Goal: Task Accomplishment & Management: Use online tool/utility

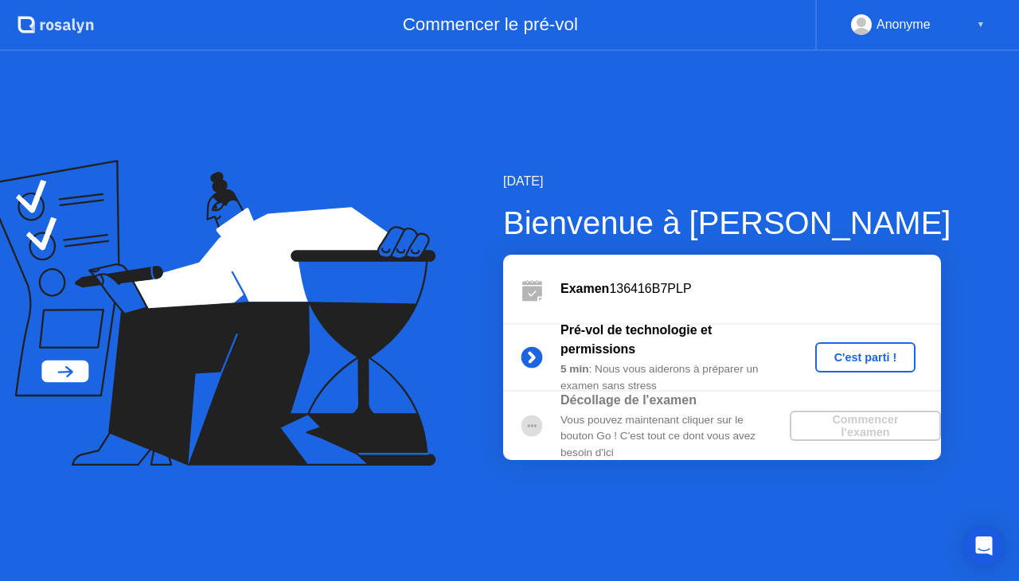
click at [860, 351] on div "C'est parti !" at bounding box center [865, 357] width 88 height 13
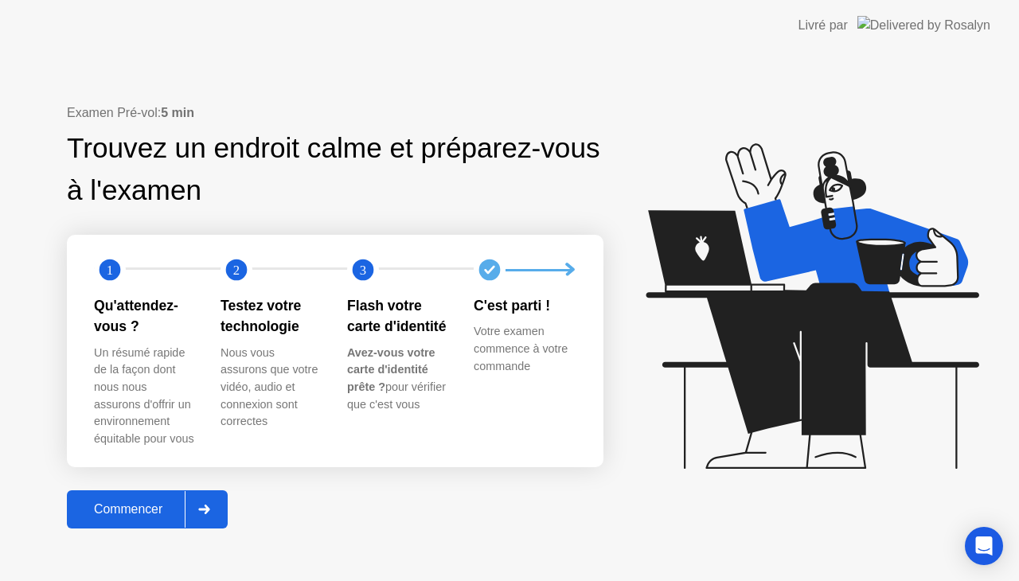
click at [119, 507] on div "Commencer" at bounding box center [128, 509] width 113 height 14
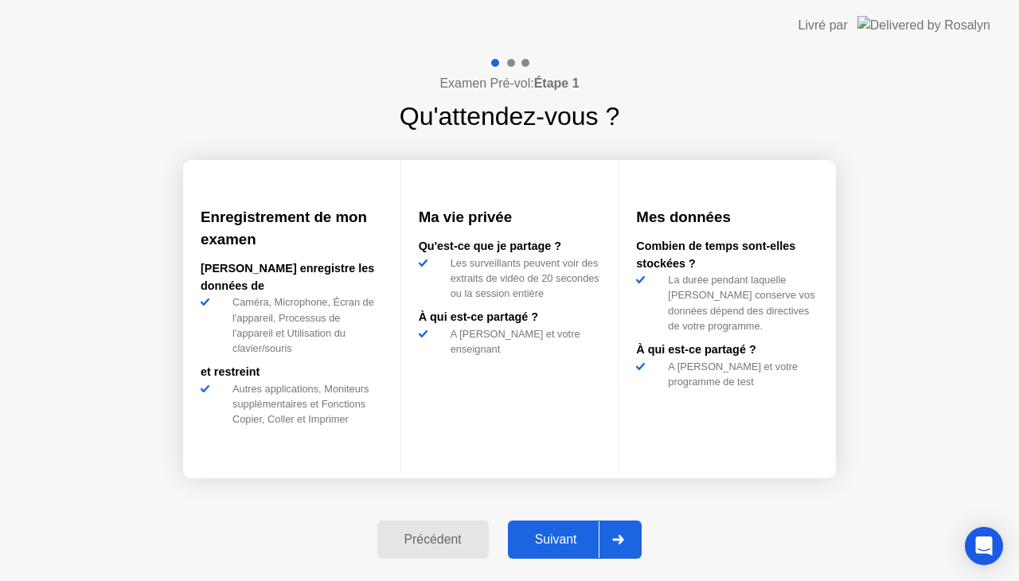
click at [570, 544] on div "Suivant" at bounding box center [556, 539] width 87 height 14
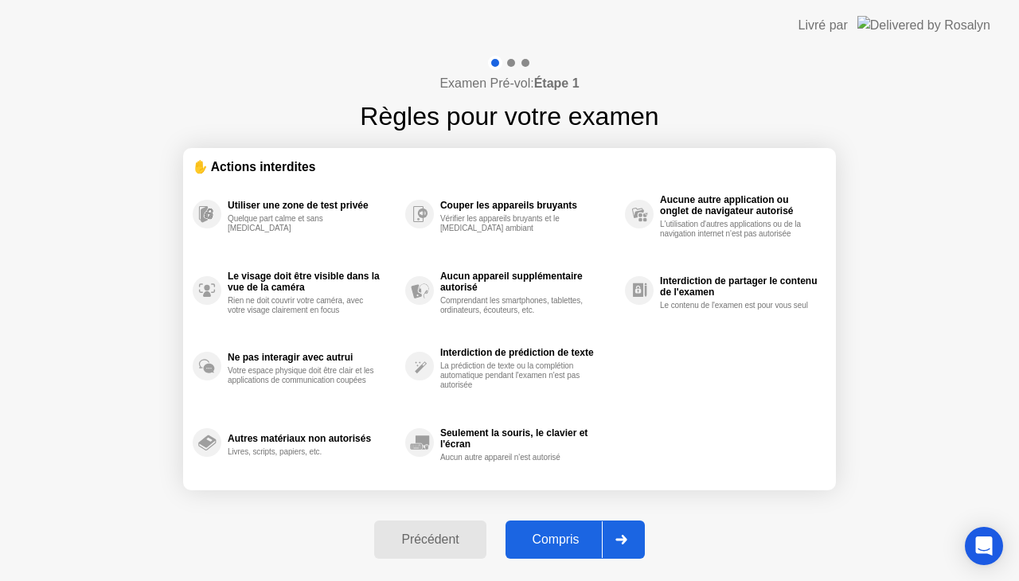
click at [570, 544] on div "Compris" at bounding box center [556, 539] width 92 height 14
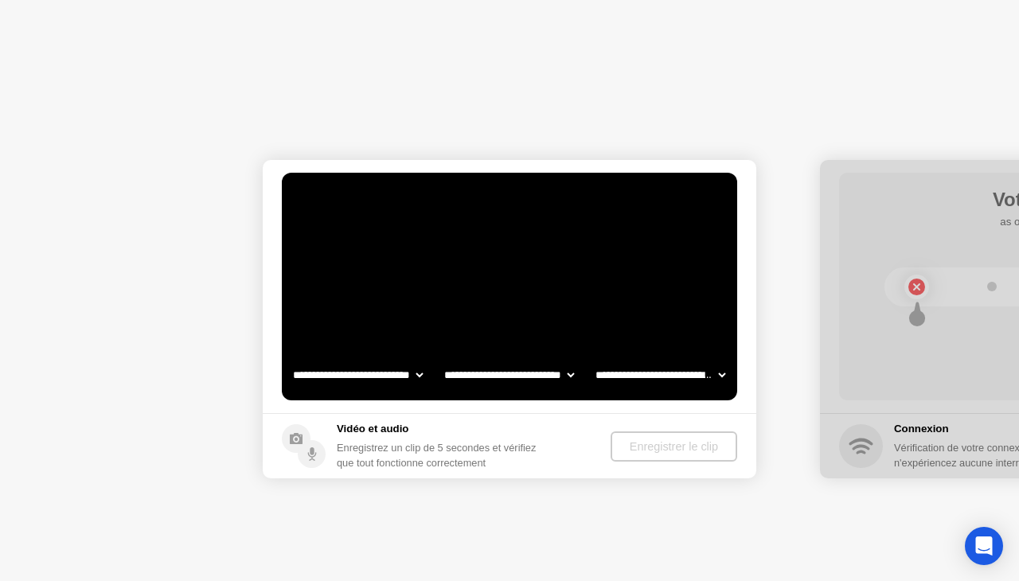
select select "**********"
select select "*******"
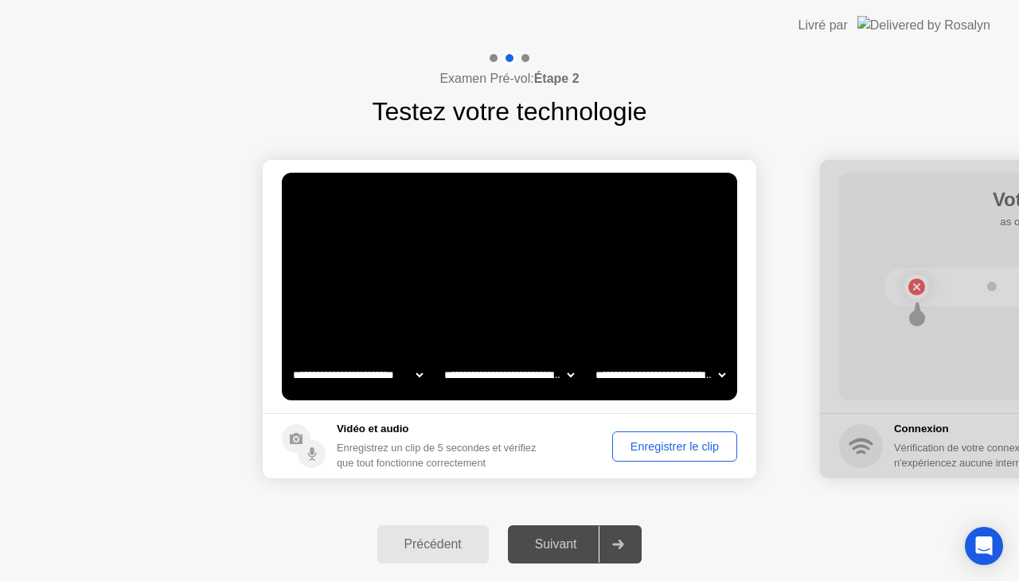
click at [657, 449] on div "Enregistrer le clip" at bounding box center [675, 446] width 114 height 13
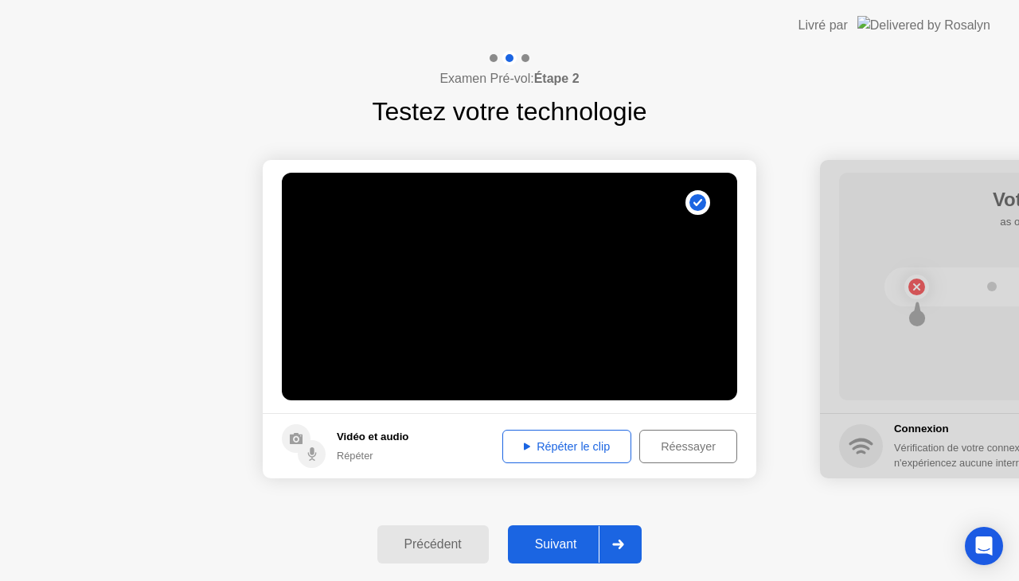
click at [561, 451] on div "Répéter le clip" at bounding box center [567, 446] width 118 height 13
click at [603, 369] on video at bounding box center [509, 287] width 455 height 228
click at [574, 541] on div "Suivant" at bounding box center [556, 544] width 87 height 14
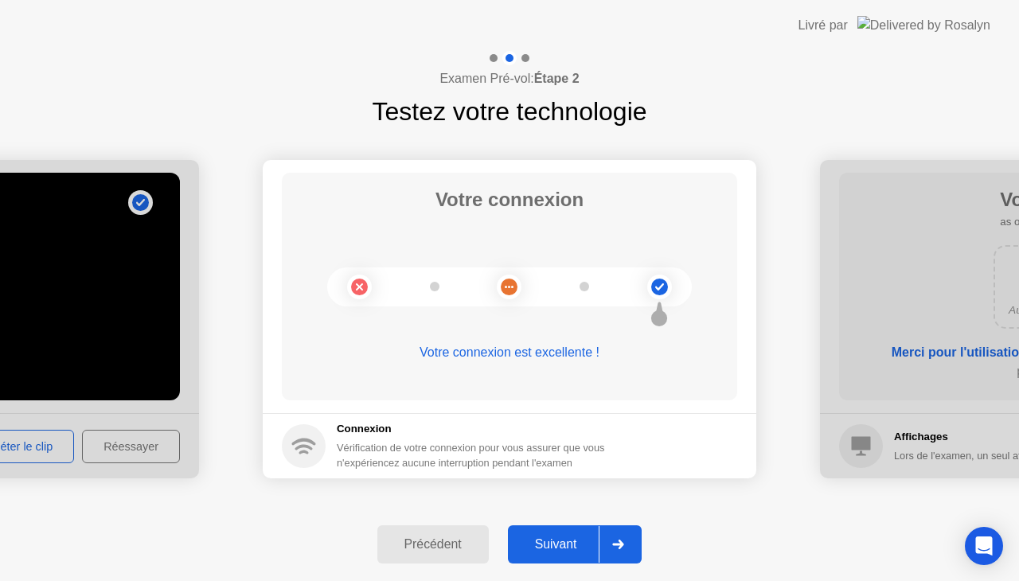
click at [665, 294] on circle at bounding box center [659, 287] width 25 height 25
drag, startPoint x: 665, startPoint y: 294, endPoint x: 665, endPoint y: 285, distance: 9.6
click at [665, 285] on icon at bounding box center [659, 287] width 64 height 64
click at [665, 285] on circle at bounding box center [659, 287] width 17 height 17
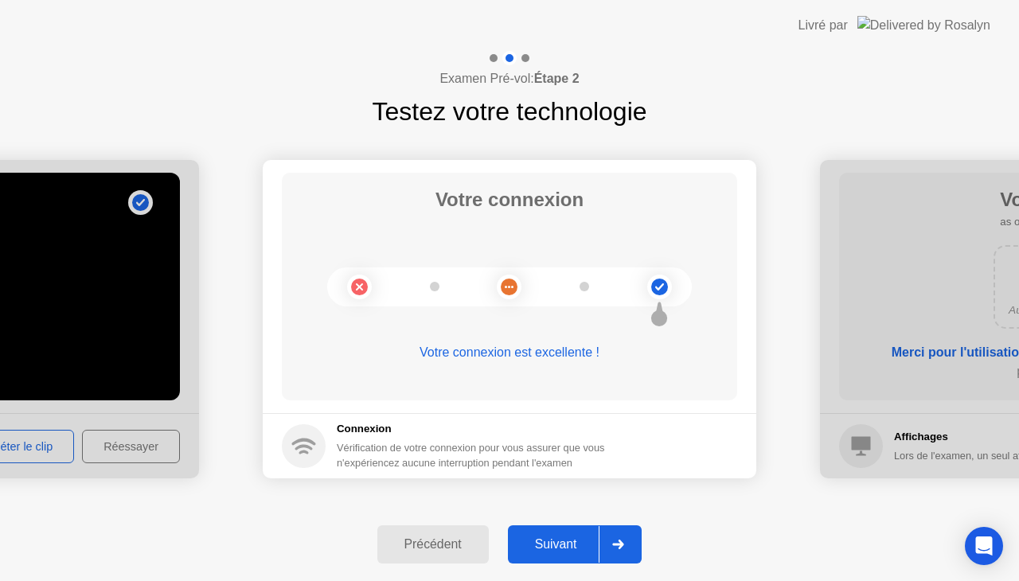
click at [665, 285] on circle at bounding box center [659, 287] width 17 height 17
drag, startPoint x: 665, startPoint y: 285, endPoint x: 626, endPoint y: 443, distance: 162.5
click at [626, 443] on app-connection "Votre connexion Votre connexion est excellente ! Connexion Vérification de votr…" at bounding box center [509, 319] width 493 height 318
click at [630, 548] on div at bounding box center [618, 544] width 38 height 37
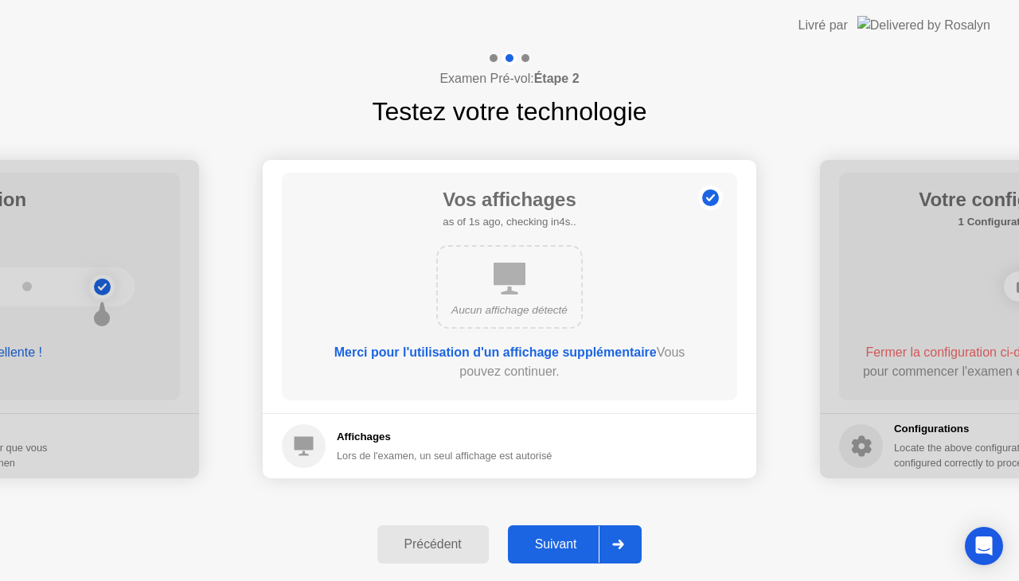
click at [531, 288] on div "Aucun affichage détecté" at bounding box center [509, 287] width 146 height 84
click at [671, 355] on div "Merci pour l'utilisation d'un affichage supplémentaire Vous pouvez continuer." at bounding box center [509, 362] width 365 height 38
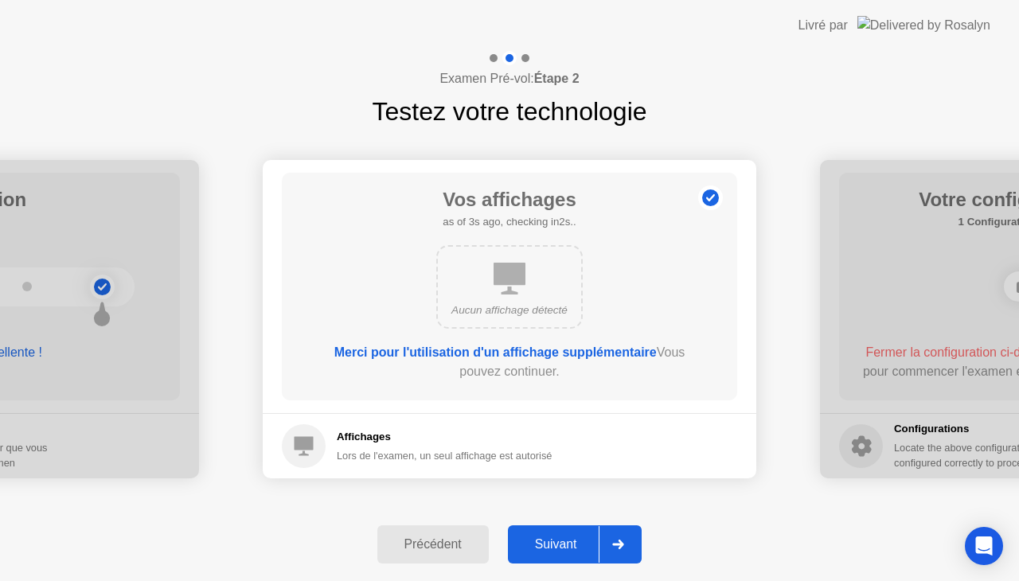
click at [671, 355] on div "Merci pour l'utilisation d'un affichage supplémentaire Vous pouvez continuer." at bounding box center [509, 362] width 365 height 38
drag, startPoint x: 671, startPoint y: 355, endPoint x: 470, endPoint y: 437, distance: 217.4
click at [470, 437] on app-displays "Vos affichages as of 1s ago, checking in4s.. Aucun affichage détecté Merci pour…" at bounding box center [509, 319] width 493 height 318
click at [618, 532] on div at bounding box center [618, 544] width 38 height 37
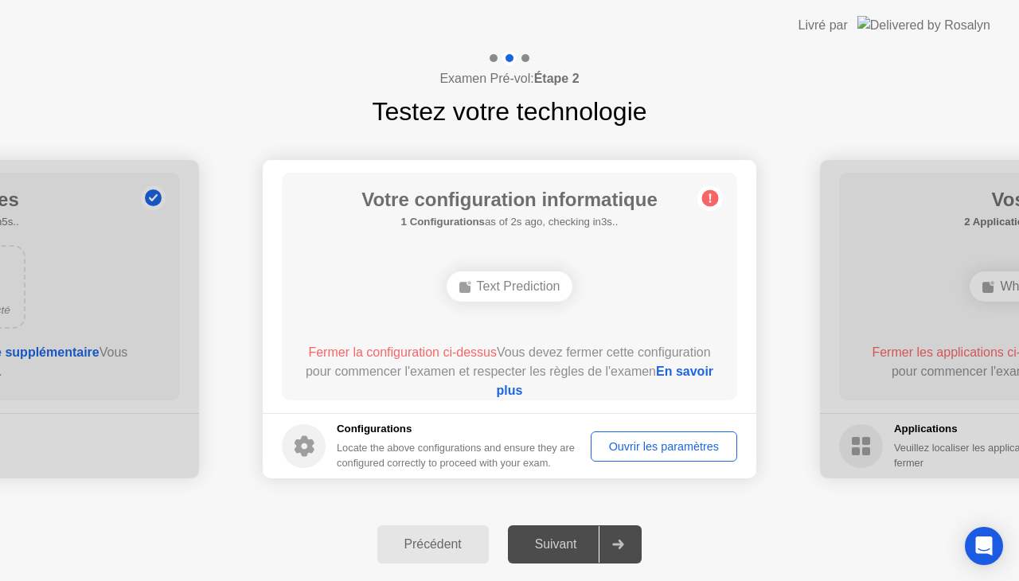
click at [520, 384] on link "En savoir plus" at bounding box center [605, 381] width 217 height 33
click at [638, 440] on div "Ouvrir les paramètres" at bounding box center [663, 446] width 135 height 13
click at [649, 440] on div "Ouvrir les paramètres" at bounding box center [663, 446] width 135 height 13
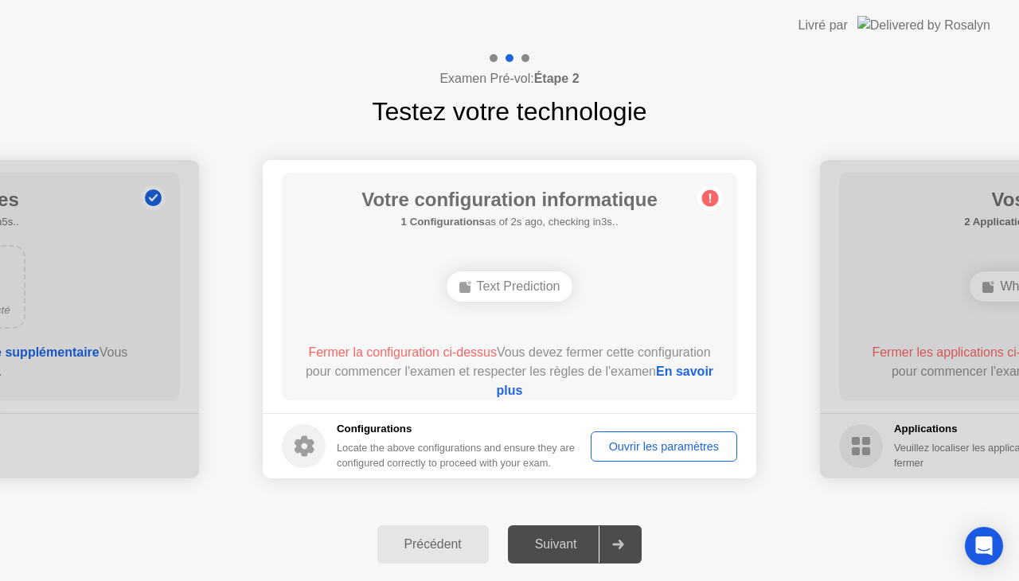
click at [649, 440] on div "Ouvrir les paramètres" at bounding box center [663, 446] width 135 height 13
click at [354, 443] on div "Locate the above configurations and ensure they are configured correctly to pro…" at bounding box center [457, 455] width 241 height 30
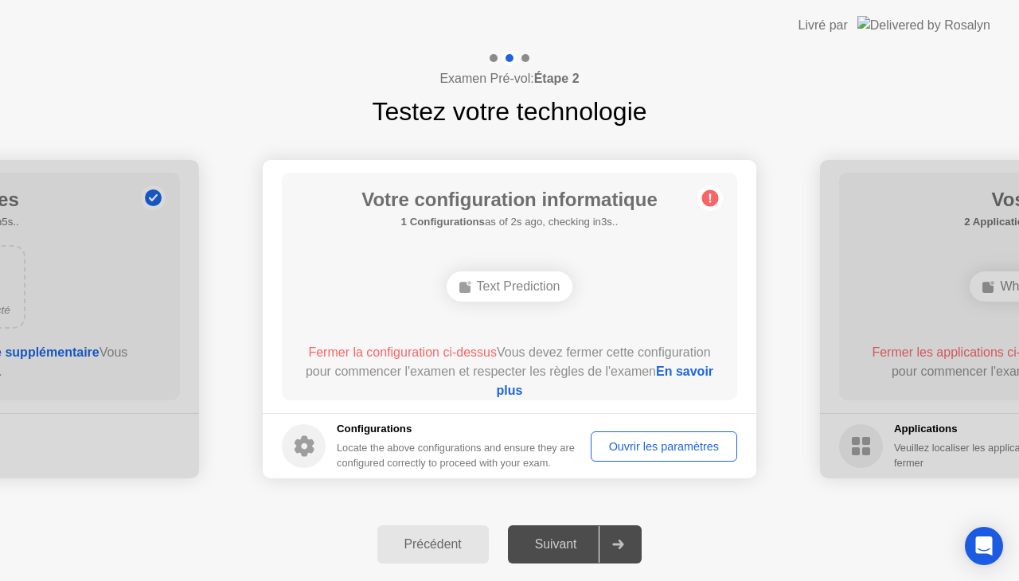
click at [299, 435] on circle at bounding box center [304, 446] width 44 height 44
drag, startPoint x: 299, startPoint y: 435, endPoint x: 318, endPoint y: 434, distance: 19.1
click at [318, 434] on div "Configurations Locate the above configurations and ensure they are configured c…" at bounding box center [430, 445] width 296 height 49
click at [621, 528] on div at bounding box center [618, 544] width 38 height 37
click at [560, 546] on div "Suivant" at bounding box center [556, 544] width 87 height 14
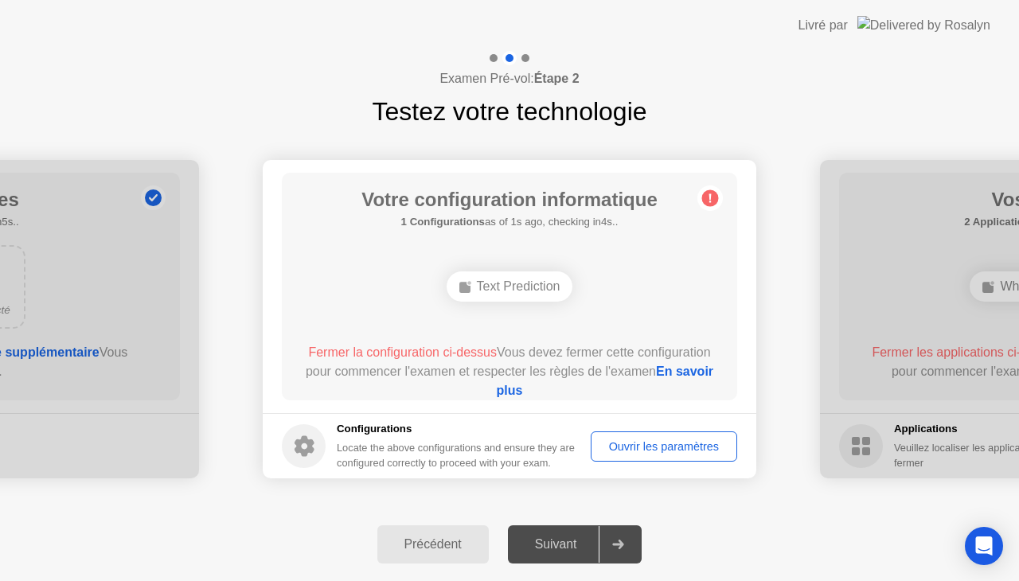
click at [560, 546] on div "Suivant" at bounding box center [556, 544] width 87 height 14
click at [494, 58] on div at bounding box center [493, 58] width 8 height 8
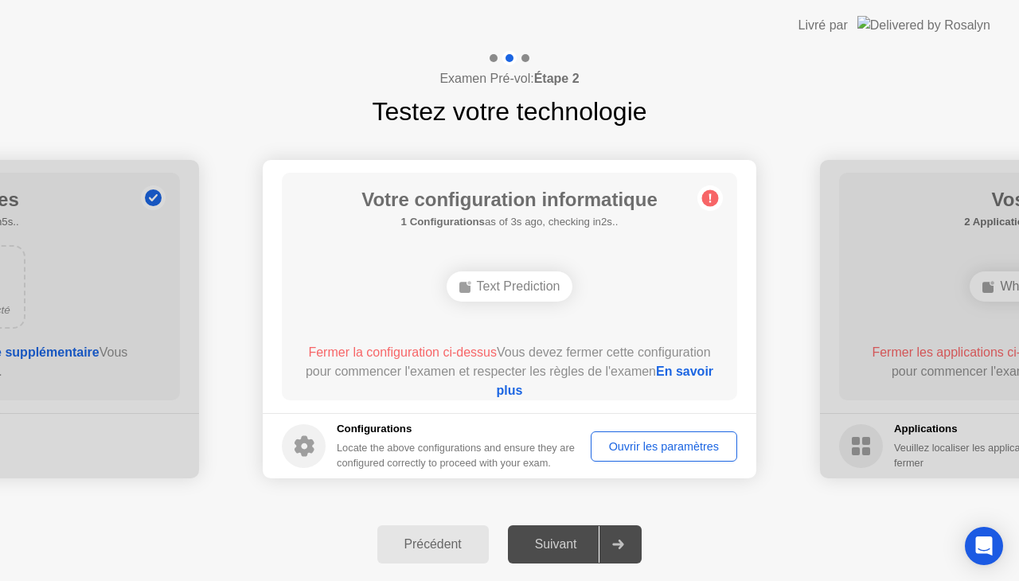
click at [492, 54] on div at bounding box center [493, 58] width 8 height 8
click at [491, 57] on div at bounding box center [493, 58] width 8 height 8
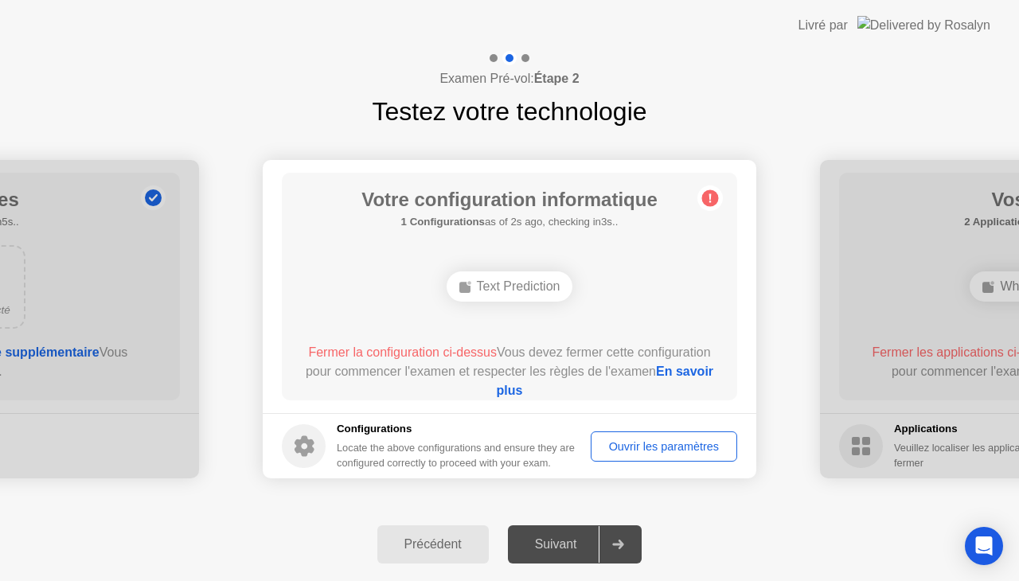
click at [491, 57] on div at bounding box center [493, 58] width 8 height 8
drag, startPoint x: 491, startPoint y: 57, endPoint x: 550, endPoint y: 219, distance: 172.7
click at [550, 219] on div "**********" at bounding box center [509, 316] width 1019 height 530
click at [522, 285] on div "Text Prediction" at bounding box center [509, 286] width 127 height 30
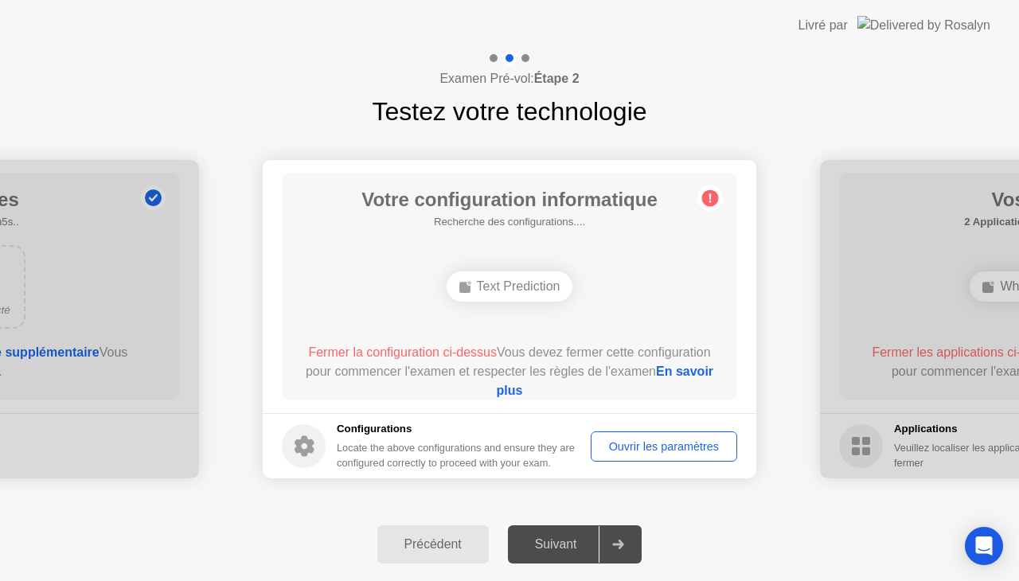
click at [522, 285] on div "Text Prediction" at bounding box center [509, 286] width 127 height 30
click at [423, 347] on span "Fermer la configuration ci-dessus" at bounding box center [402, 352] width 189 height 14
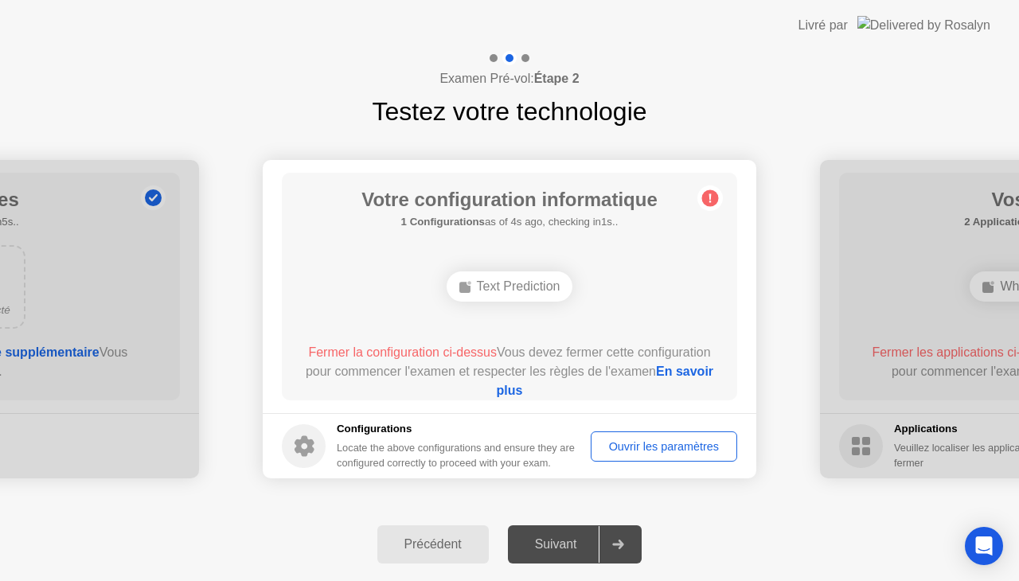
click at [423, 347] on span "Fermer la configuration ci-dessus" at bounding box center [402, 352] width 189 height 14
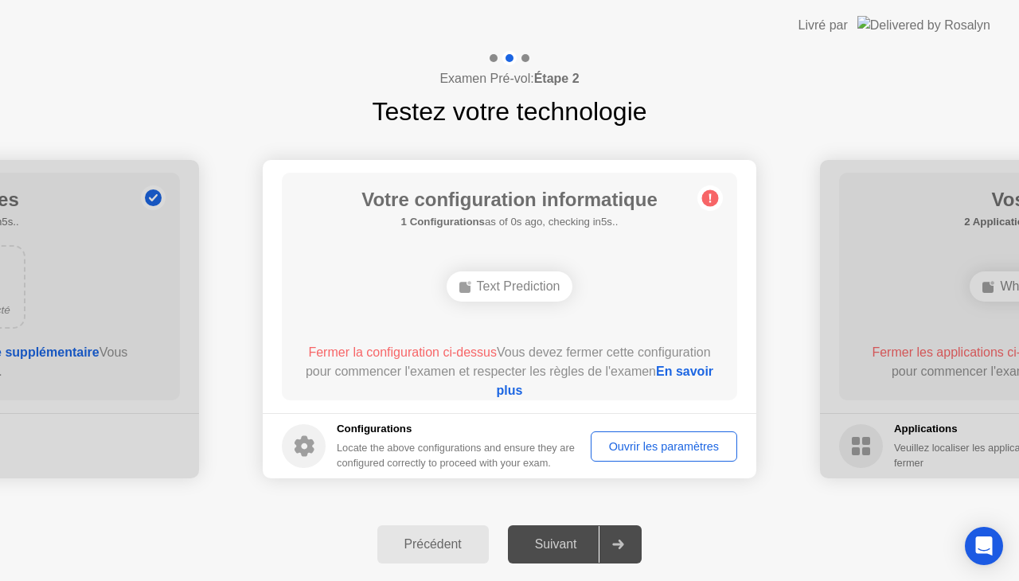
click at [423, 347] on span "Fermer la configuration ci-dessus" at bounding box center [402, 352] width 189 height 14
click at [646, 453] on div "Ouvrir les paramètres" at bounding box center [663, 446] width 135 height 13
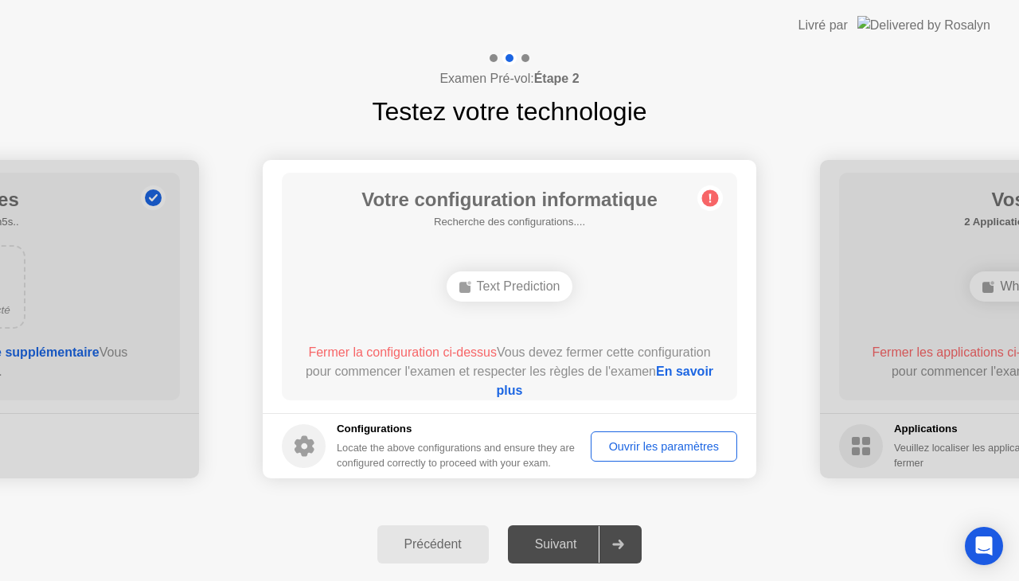
click at [646, 453] on div "Ouvrir les paramètres" at bounding box center [663, 446] width 135 height 13
drag, startPoint x: 646, startPoint y: 453, endPoint x: 524, endPoint y: 399, distance: 134.0
click at [524, 399] on app-configurations "Votre configuration informatique 1 Configurations as of 0s ago, checking in5s..…" at bounding box center [509, 319] width 493 height 318
click at [524, 388] on link "En savoir plus" at bounding box center [605, 381] width 217 height 33
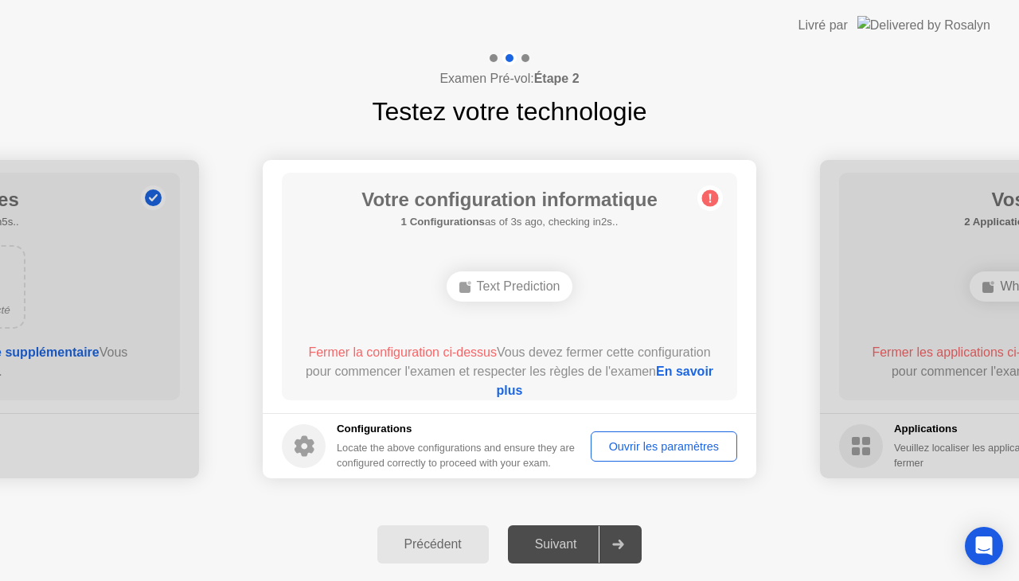
drag, startPoint x: 923, startPoint y: 350, endPoint x: 903, endPoint y: 333, distance: 26.6
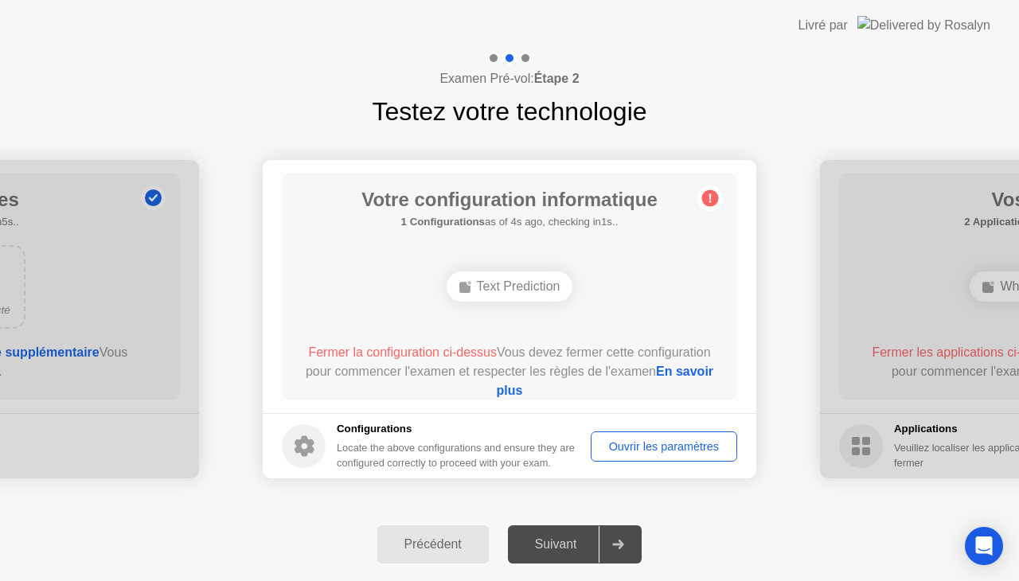
drag, startPoint x: 903, startPoint y: 333, endPoint x: 1003, endPoint y: 287, distance: 110.7
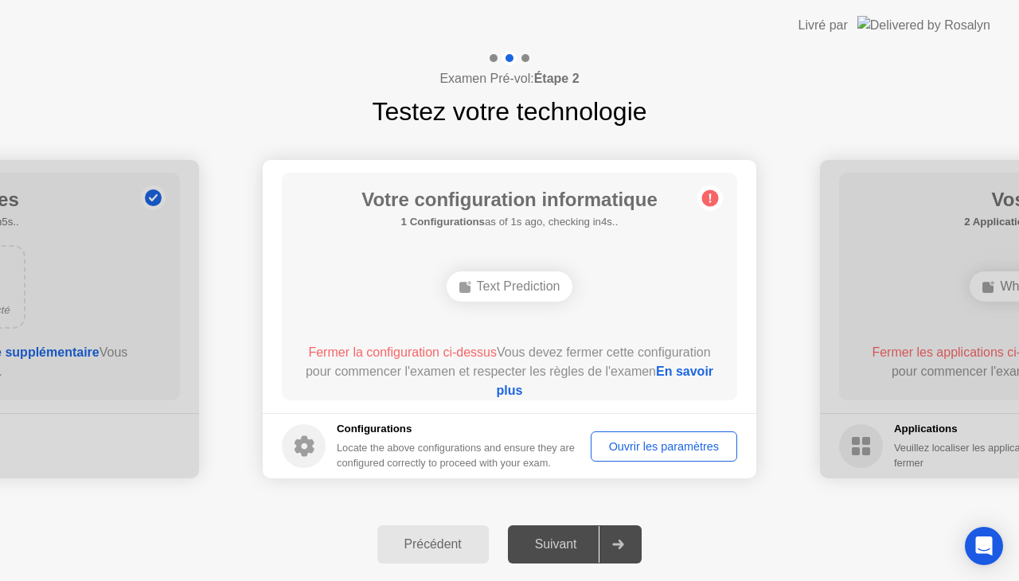
drag, startPoint x: 1003, startPoint y: 287, endPoint x: 949, endPoint y: 341, distance: 76.5
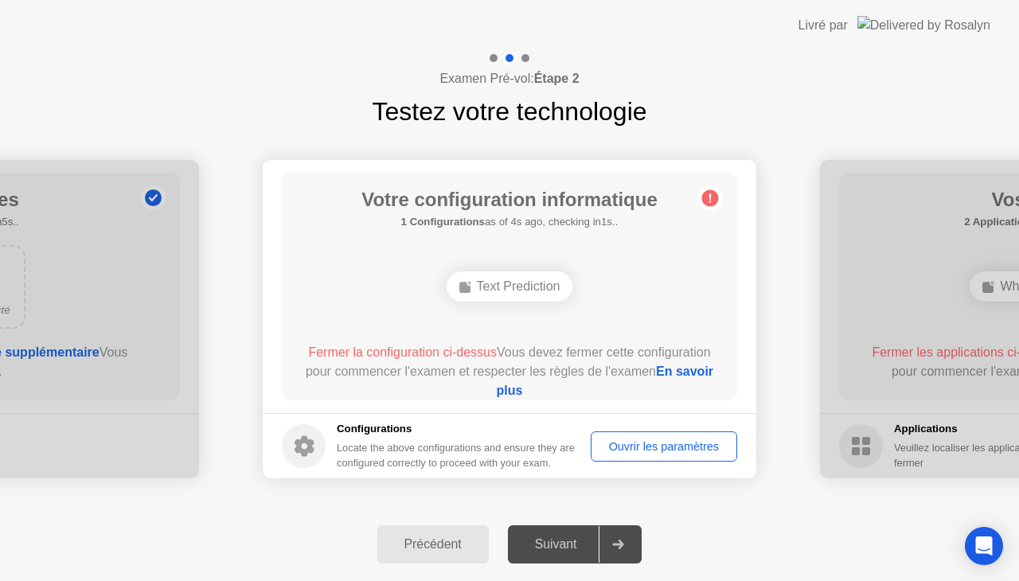
drag, startPoint x: 949, startPoint y: 341, endPoint x: 874, endPoint y: 432, distance: 118.1
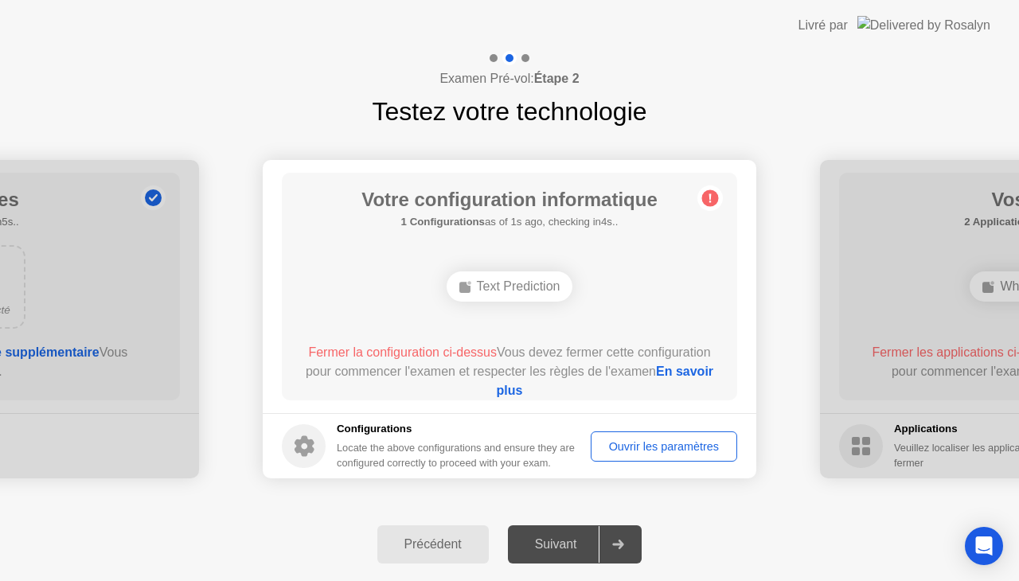
drag, startPoint x: 861, startPoint y: 444, endPoint x: 743, endPoint y: 376, distance: 136.9
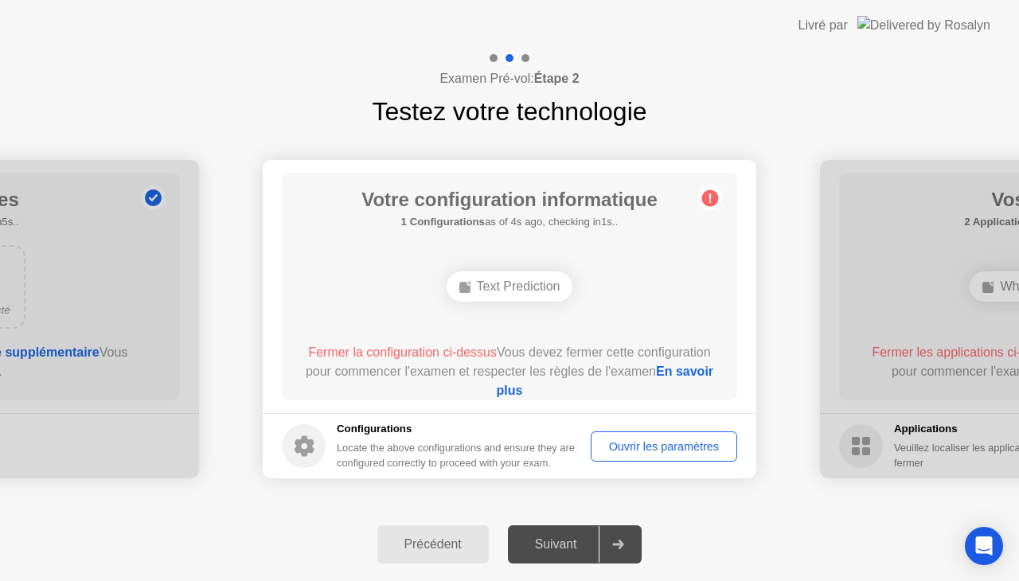
click at [710, 202] on circle at bounding box center [710, 198] width 17 height 17
click at [710, 201] on icon at bounding box center [709, 197] width 25 height 25
click at [710, 201] on icon at bounding box center [710, 198] width 2 height 9
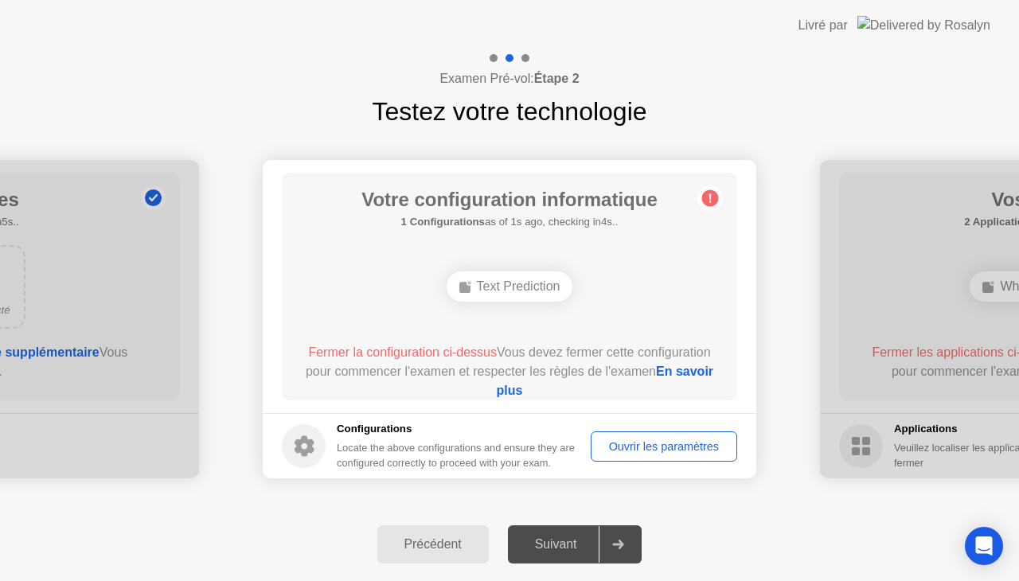
drag, startPoint x: 710, startPoint y: 201, endPoint x: 707, endPoint y: 192, distance: 10.1
click at [707, 192] on icon at bounding box center [709, 197] width 25 height 25
click at [707, 192] on circle at bounding box center [710, 198] width 17 height 17
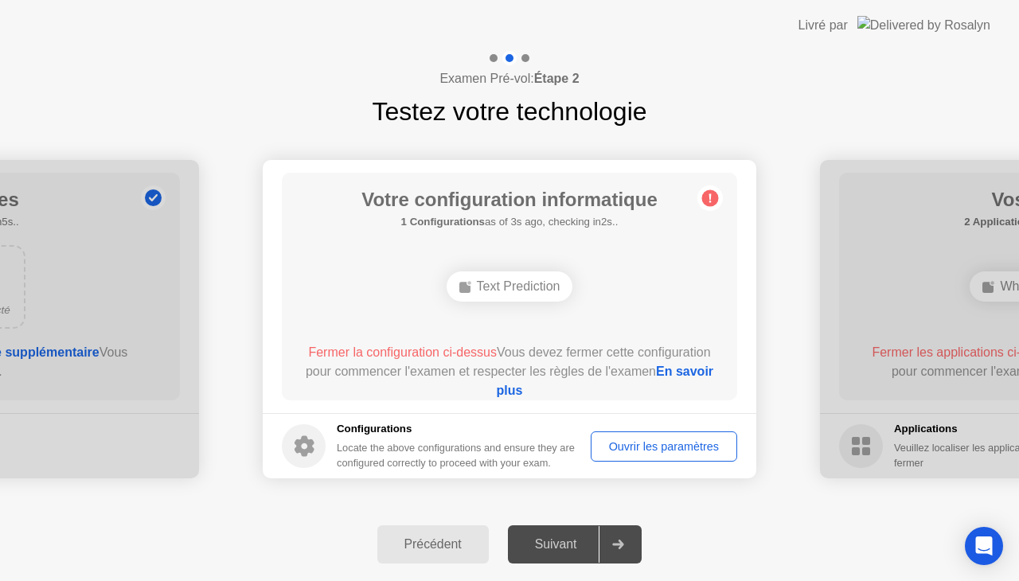
drag, startPoint x: 707, startPoint y: 192, endPoint x: 493, endPoint y: 278, distance: 230.7
click at [493, 278] on main "Votre configuration informatique 1 Configurations as of 3s ago, checking in2s..…" at bounding box center [509, 286] width 493 height 253
click at [493, 278] on div "Text Prediction" at bounding box center [509, 286] width 127 height 30
drag, startPoint x: 493, startPoint y: 278, endPoint x: 384, endPoint y: 352, distance: 131.8
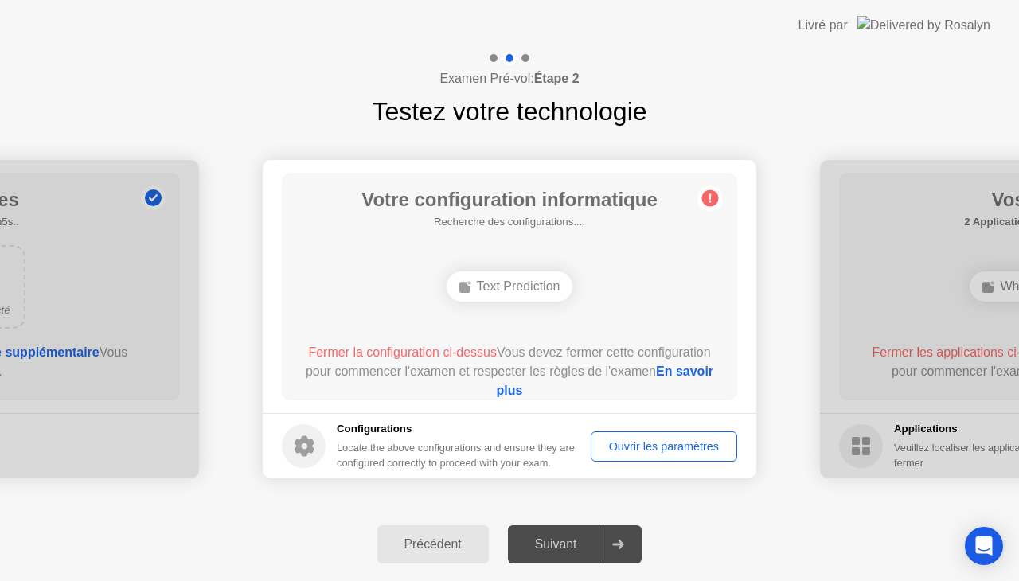
click at [384, 352] on div "Votre configuration informatique Recherche des configurations.... Text Predicti…" at bounding box center [509, 287] width 455 height 228
click at [384, 352] on span "Fermer la configuration ci-dessus" at bounding box center [402, 352] width 189 height 14
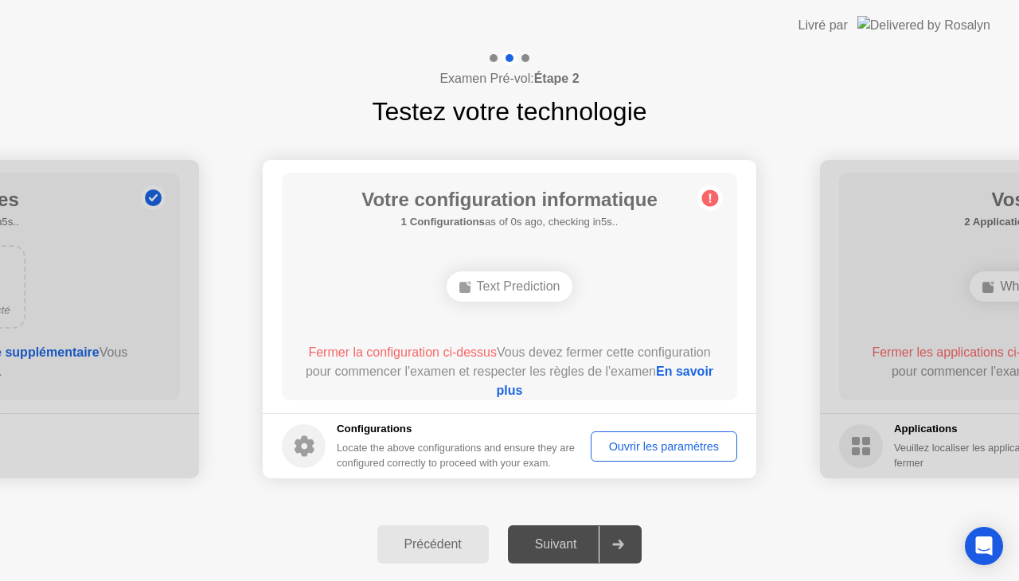
click at [384, 352] on span "Fermer la configuration ci-dessus" at bounding box center [402, 352] width 189 height 14
click at [556, 396] on link "En savoir plus" at bounding box center [605, 381] width 217 height 33
click at [490, 57] on div at bounding box center [493, 58] width 8 height 8
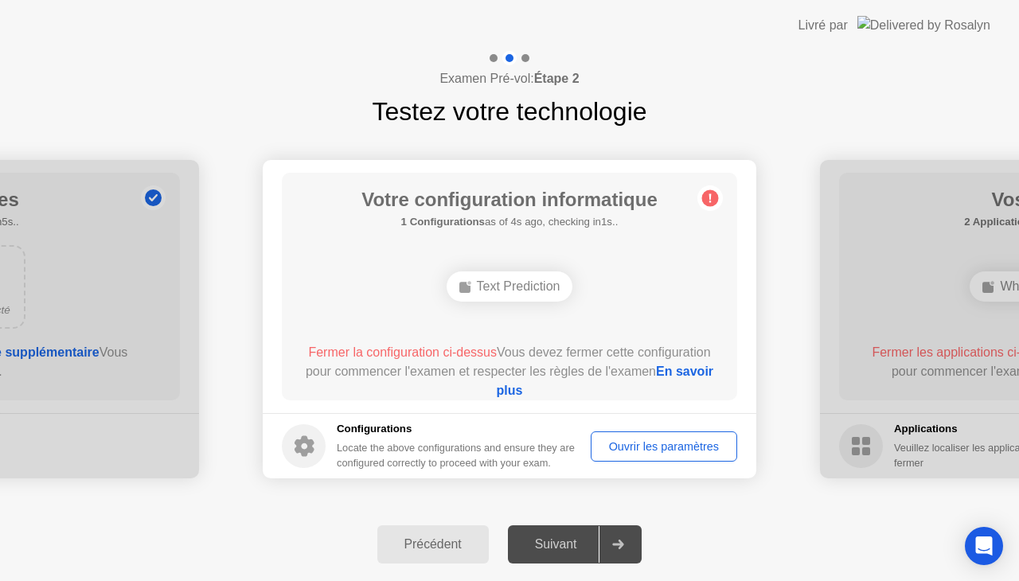
drag, startPoint x: 937, startPoint y: 354, endPoint x: 922, endPoint y: 430, distance: 77.1
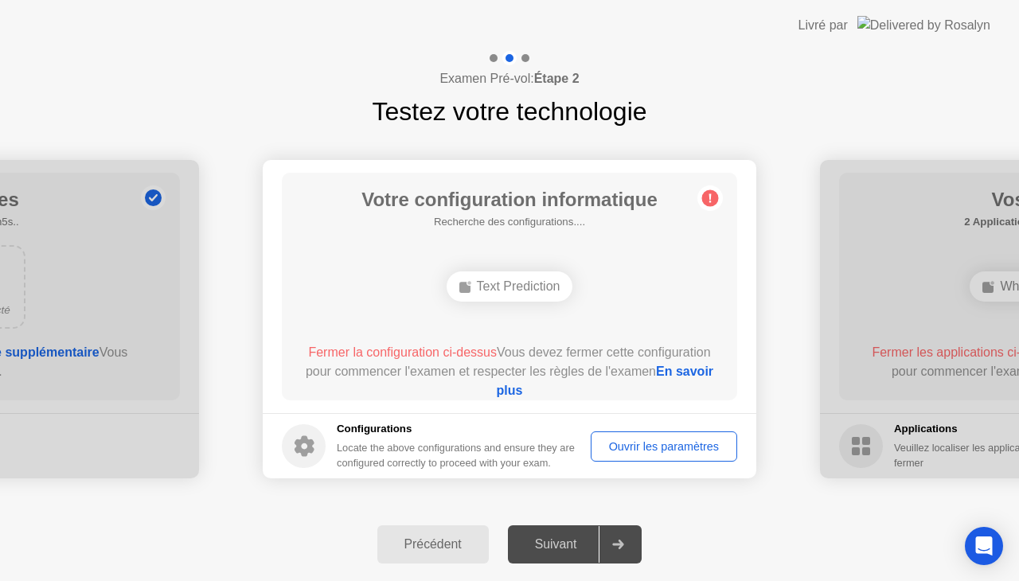
drag, startPoint x: 1018, startPoint y: 207, endPoint x: 993, endPoint y: 283, distance: 79.5
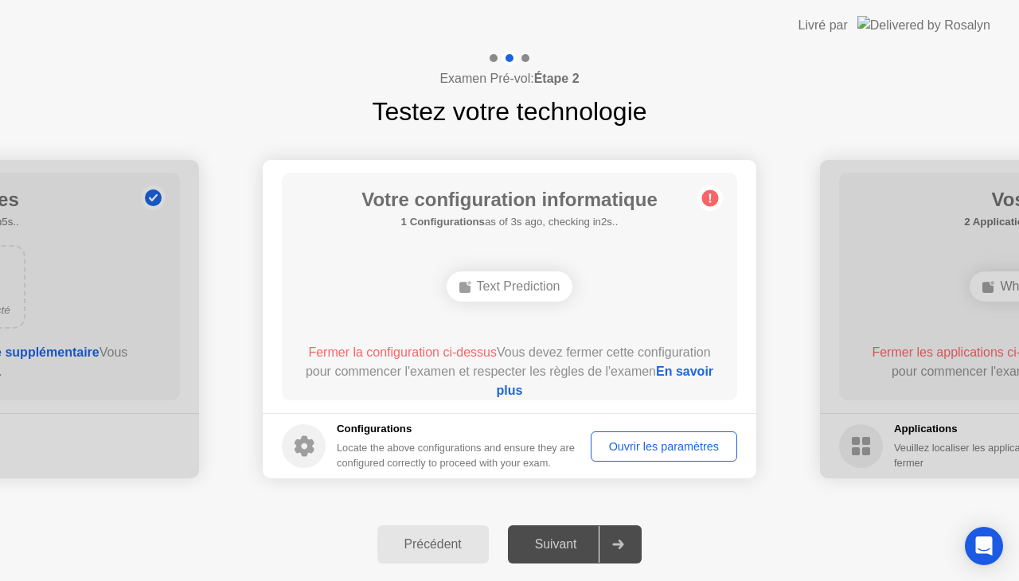
drag, startPoint x: 993, startPoint y: 283, endPoint x: 952, endPoint y: 361, distance: 88.3
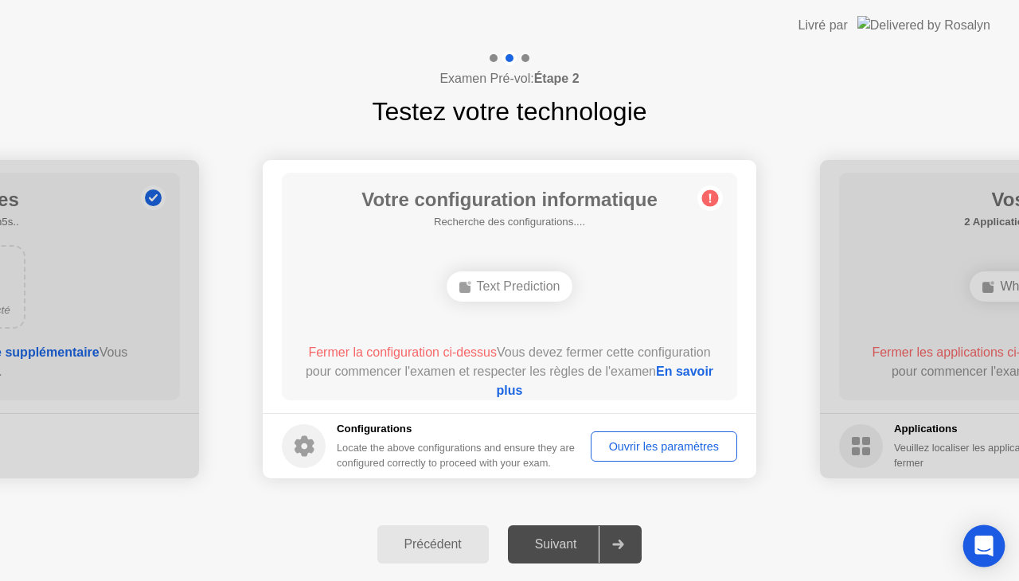
click at [980, 543] on icon "Open Intercom Messenger" at bounding box center [983, 546] width 18 height 21
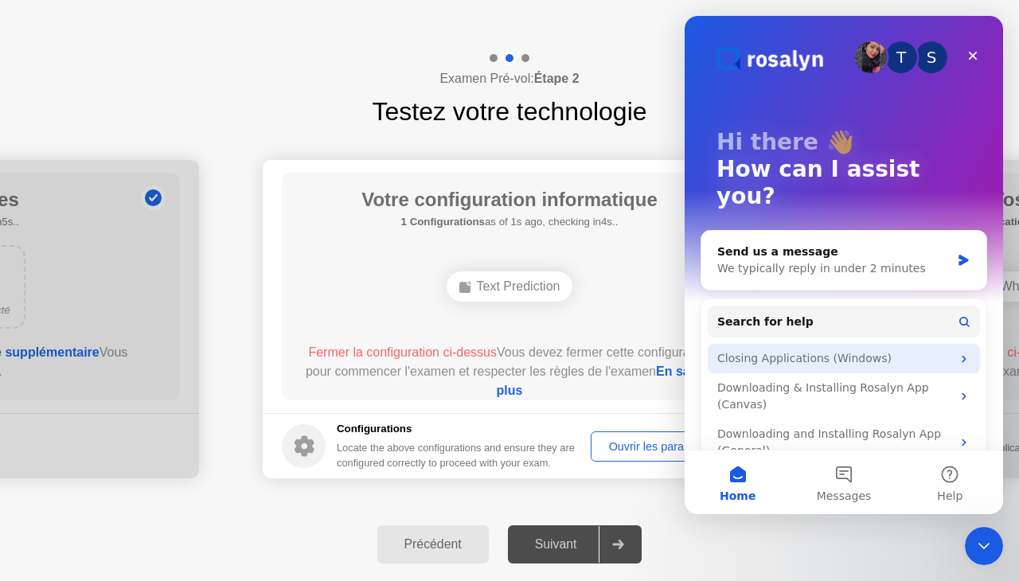
click at [957, 353] on icon "Intercom messenger" at bounding box center [963, 359] width 13 height 13
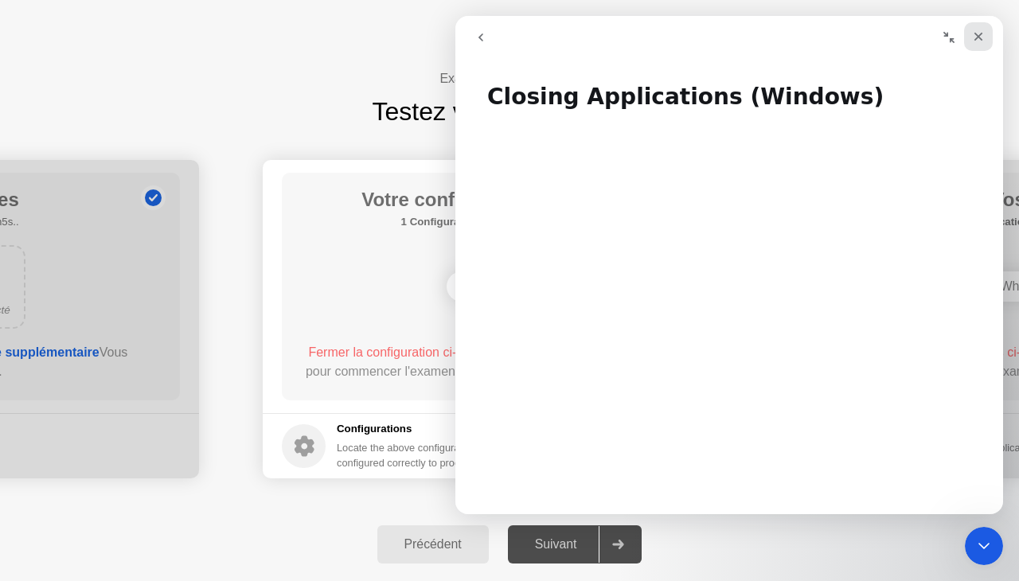
click at [985, 46] on div "Close" at bounding box center [978, 36] width 29 height 29
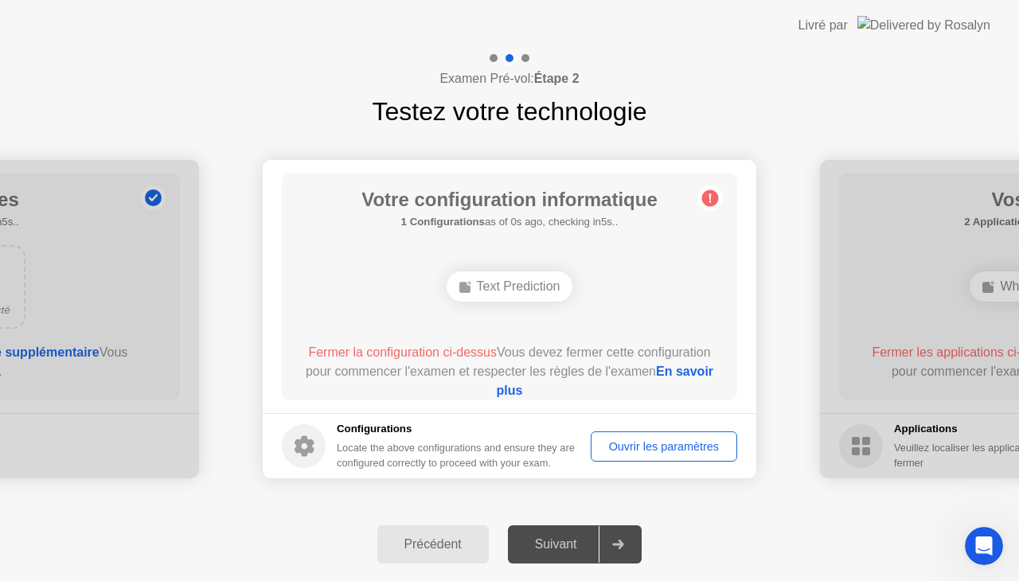
drag, startPoint x: 863, startPoint y: 449, endPoint x: 809, endPoint y: 599, distance: 159.6
click at [809, 580] on html "**********" at bounding box center [509, 290] width 1019 height 581
click at [709, 203] on circle at bounding box center [710, 198] width 17 height 17
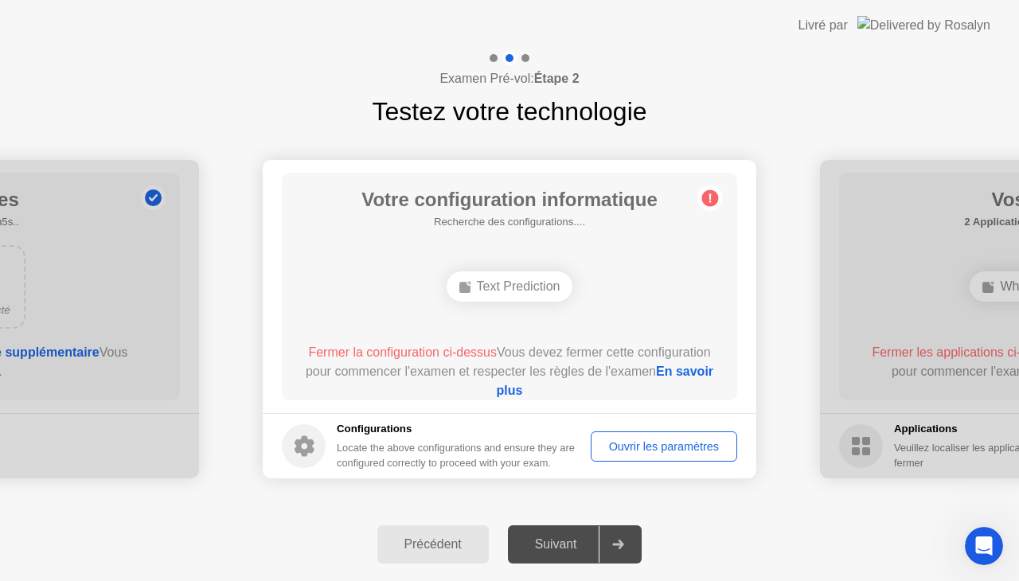
click at [709, 203] on circle at bounding box center [710, 198] width 17 height 17
click at [661, 440] on div "Ouvrir les paramètres" at bounding box center [663, 446] width 135 height 13
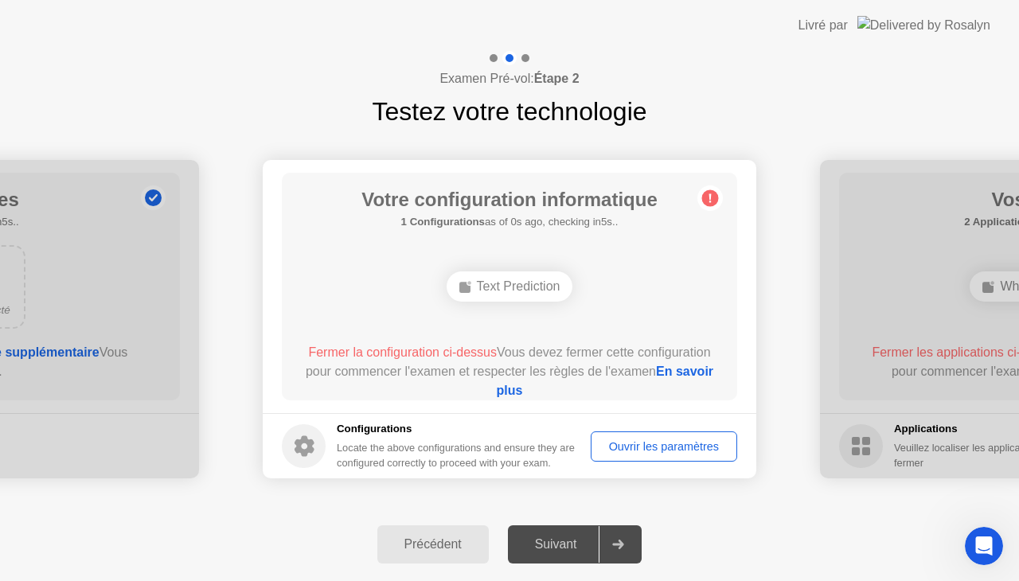
click at [661, 440] on div "Ouvrir les paramètres" at bounding box center [663, 446] width 135 height 13
click at [664, 443] on div "Ouvrir les paramètres" at bounding box center [663, 446] width 135 height 13
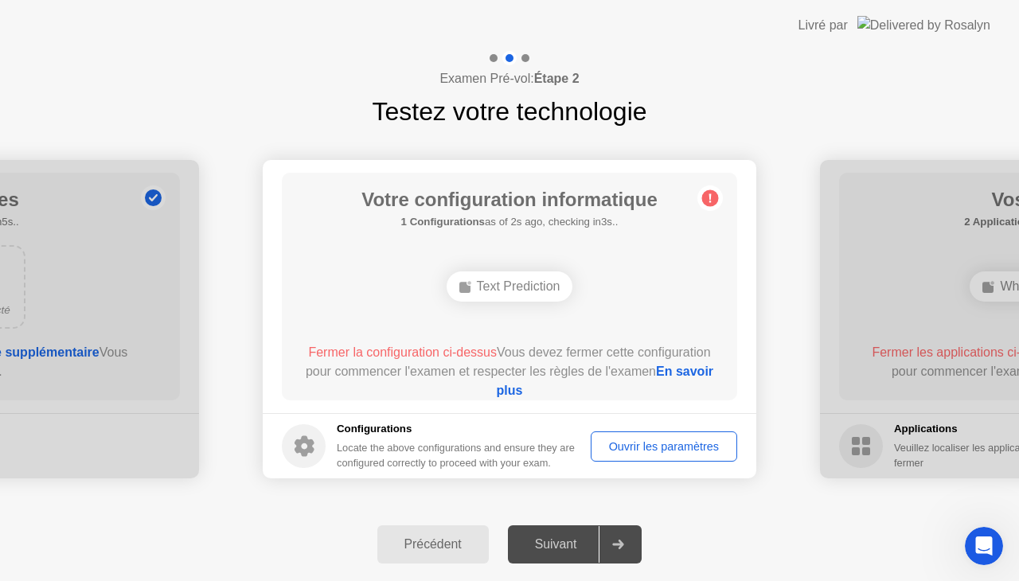
click at [664, 443] on div "Ouvrir les paramètres" at bounding box center [663, 446] width 135 height 13
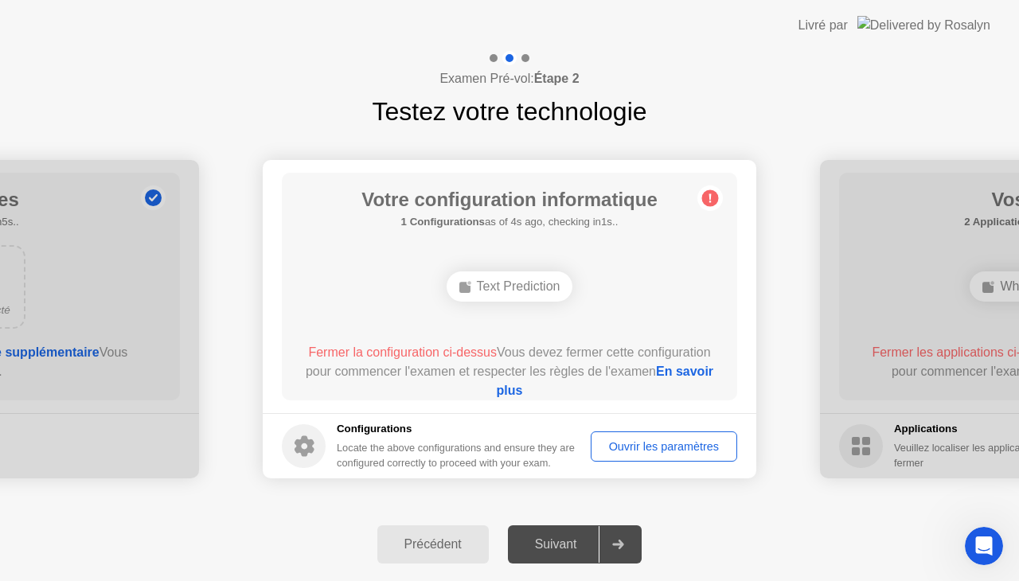
click at [664, 443] on div "Ouvrir les paramètres" at bounding box center [663, 446] width 135 height 13
click at [625, 552] on div at bounding box center [618, 544] width 38 height 37
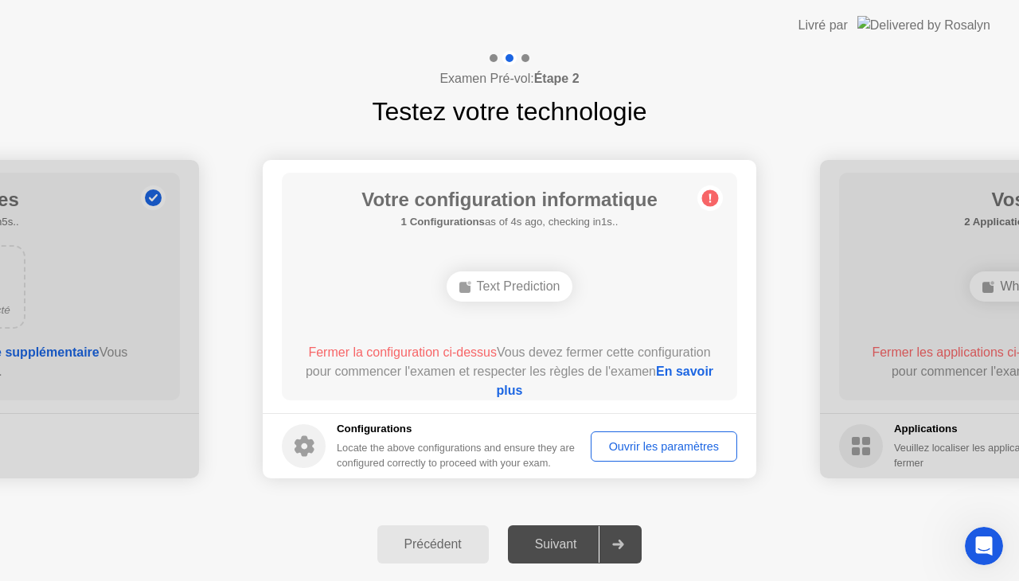
click at [625, 552] on div at bounding box center [618, 544] width 38 height 37
drag, startPoint x: 625, startPoint y: 552, endPoint x: 657, endPoint y: 480, distance: 78.4
click at [657, 480] on div "**********" at bounding box center [509, 316] width 1019 height 530
click at [946, 19] on img at bounding box center [923, 25] width 133 height 18
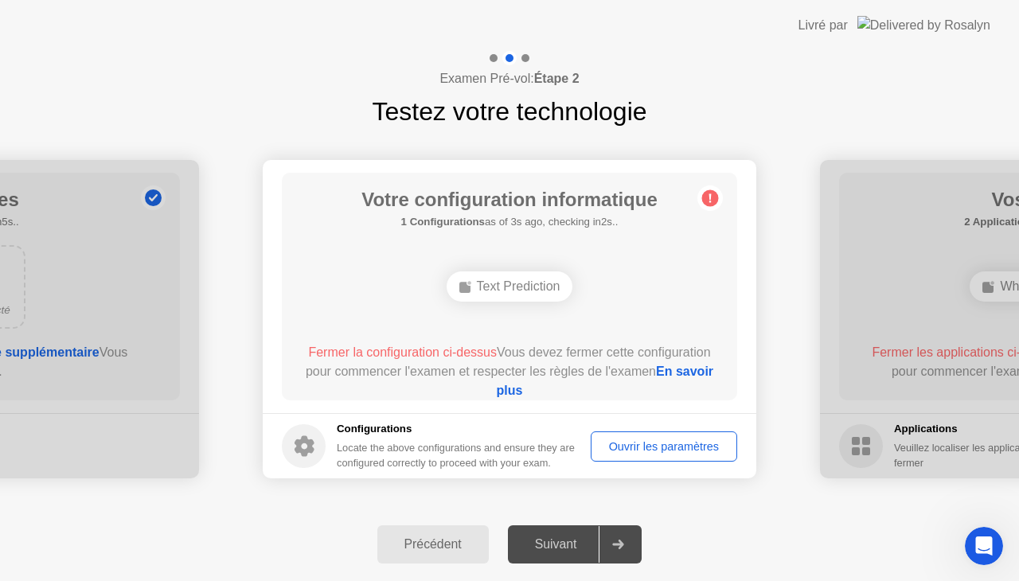
drag, startPoint x: 946, startPoint y: 19, endPoint x: 922, endPoint y: 27, distance: 24.4
click at [922, 27] on img at bounding box center [923, 25] width 133 height 18
click at [848, 21] on div "Livré par" at bounding box center [822, 25] width 49 height 19
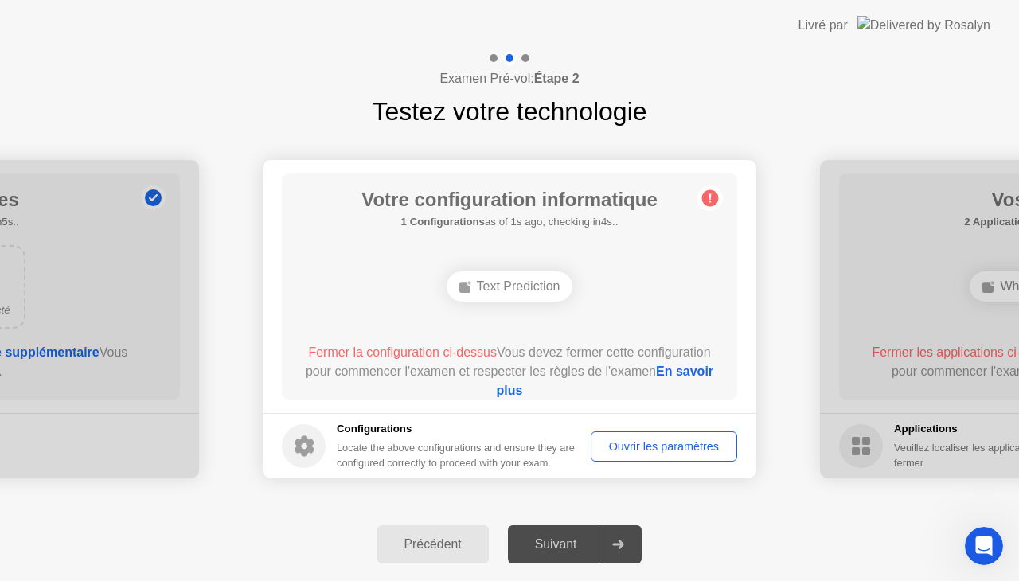
click at [848, 21] on div "Livré par" at bounding box center [822, 25] width 49 height 19
click at [535, 286] on div "Text Prediction" at bounding box center [509, 286] width 127 height 30
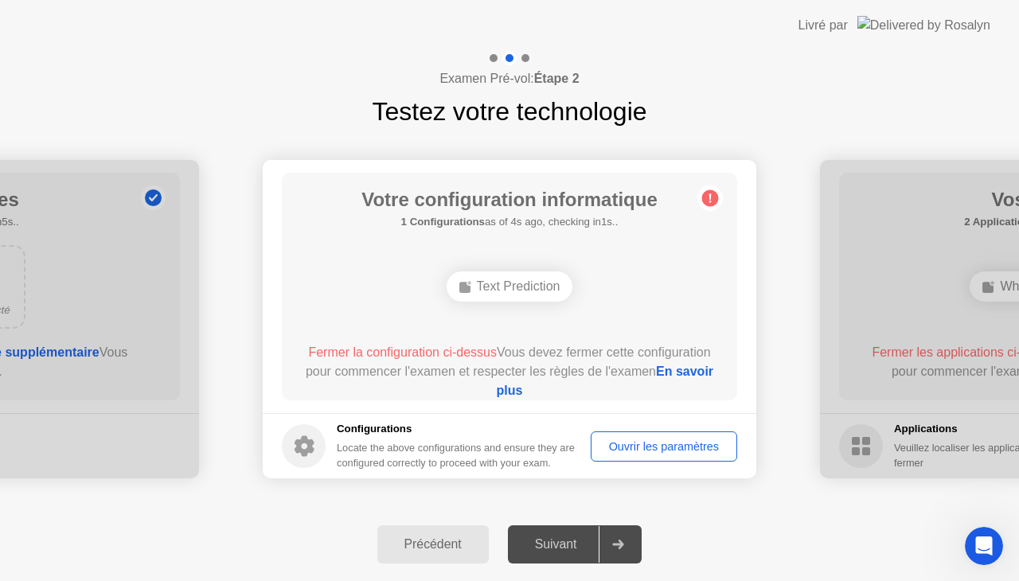
click at [535, 286] on div "Text Prediction" at bounding box center [509, 286] width 127 height 30
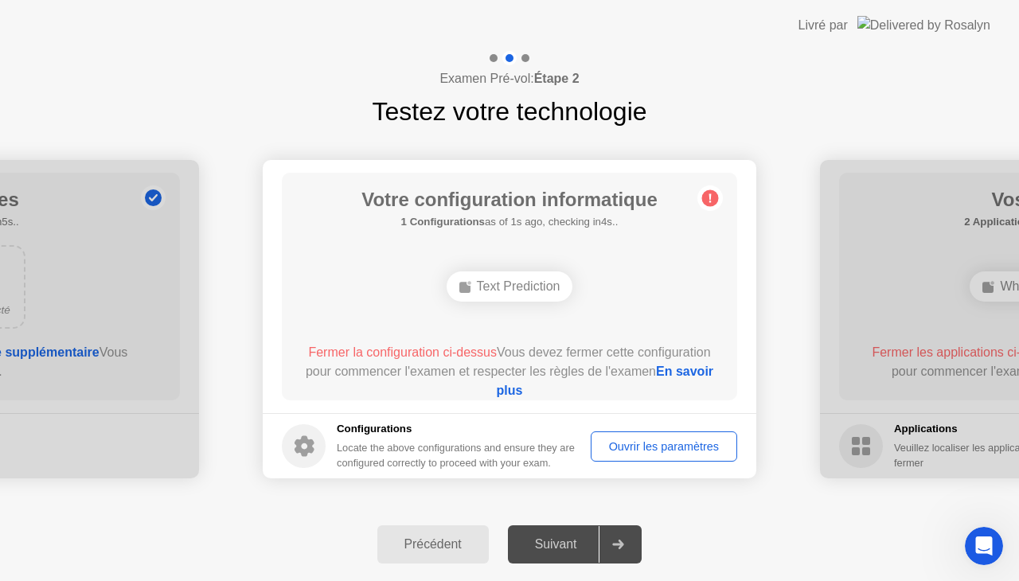
click at [535, 286] on div "Text Prediction" at bounding box center [509, 286] width 127 height 30
click at [710, 197] on icon at bounding box center [710, 198] width 2 height 9
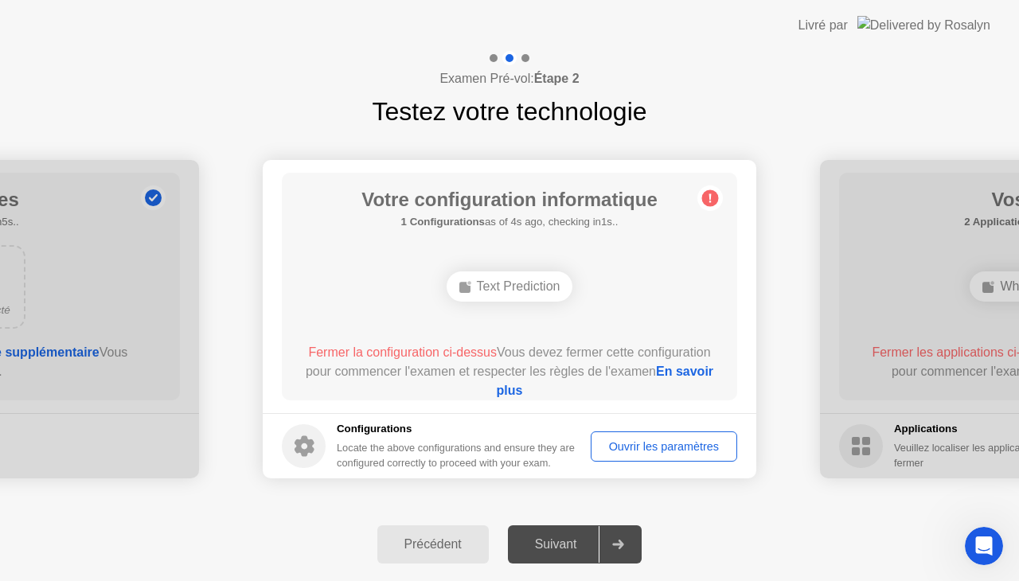
click at [710, 197] on icon at bounding box center [710, 198] width 2 height 9
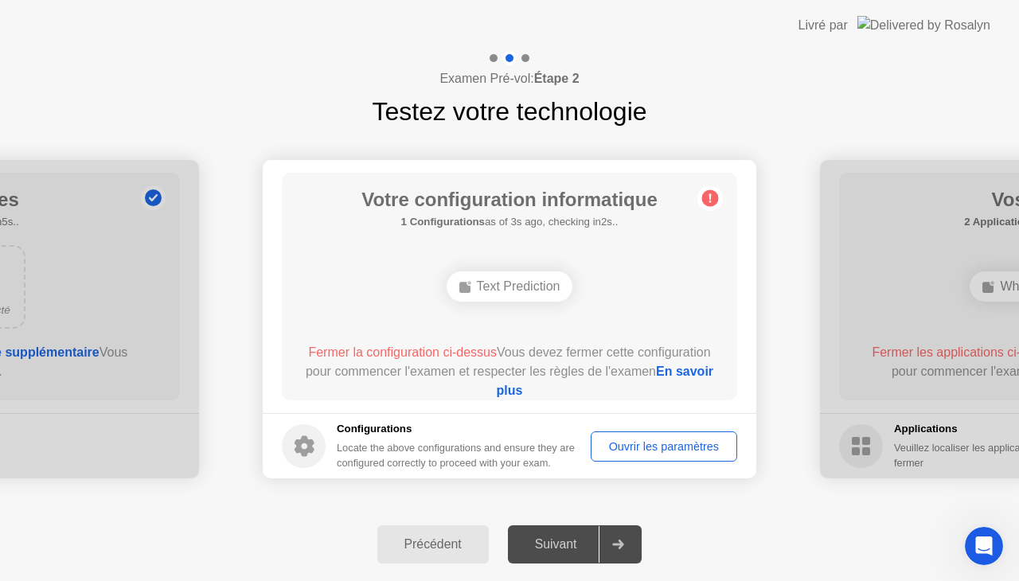
click at [625, 440] on div "Ouvrir les paramètres" at bounding box center [663, 446] width 135 height 13
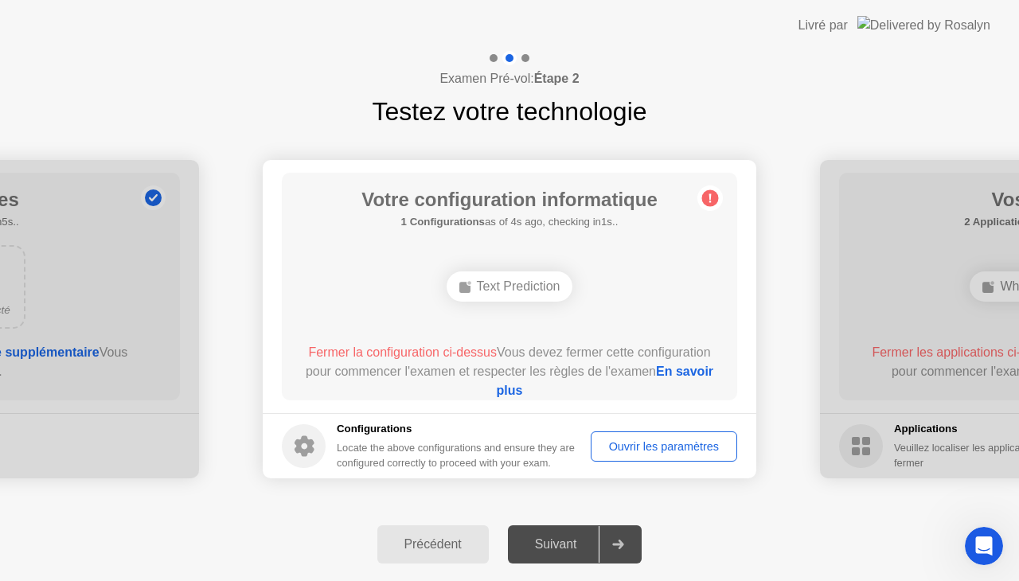
click at [625, 440] on div "Ouvrir les paramètres" at bounding box center [663, 446] width 135 height 13
click at [634, 440] on div "Ouvrir les paramètres" at bounding box center [663, 446] width 135 height 13
drag, startPoint x: 634, startPoint y: 438, endPoint x: 768, endPoint y: 616, distance: 223.3
click at [768, 580] on html "**********" at bounding box center [509, 290] width 1019 height 581
click at [700, 553] on div "Précédent Suivant" at bounding box center [509, 544] width 1019 height 73
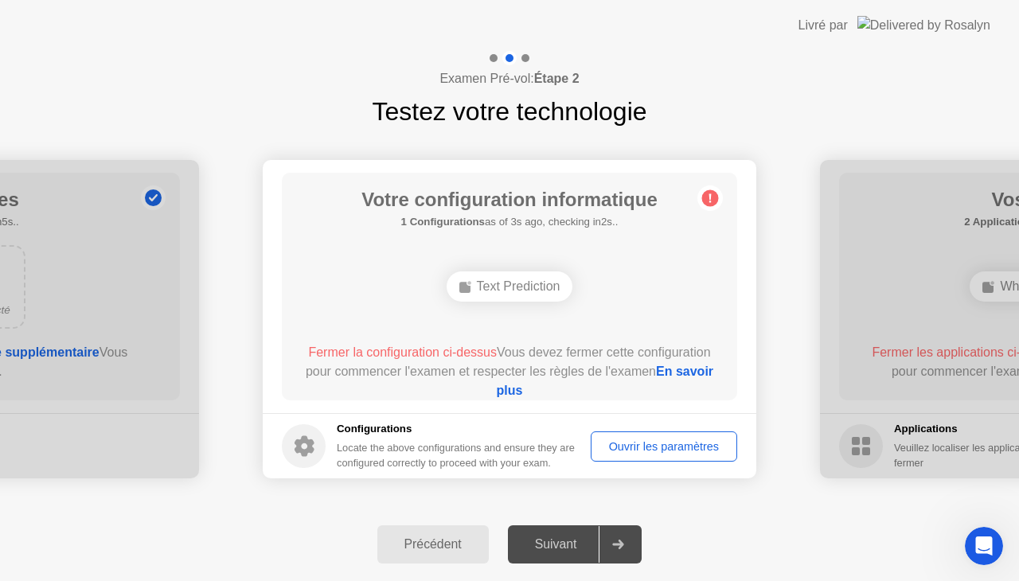
drag, startPoint x: 848, startPoint y: 462, endPoint x: 848, endPoint y: 447, distance: 14.3
drag, startPoint x: 848, startPoint y: 447, endPoint x: 750, endPoint y: 568, distance: 155.6
click at [750, 568] on div "**********" at bounding box center [509, 316] width 1019 height 530
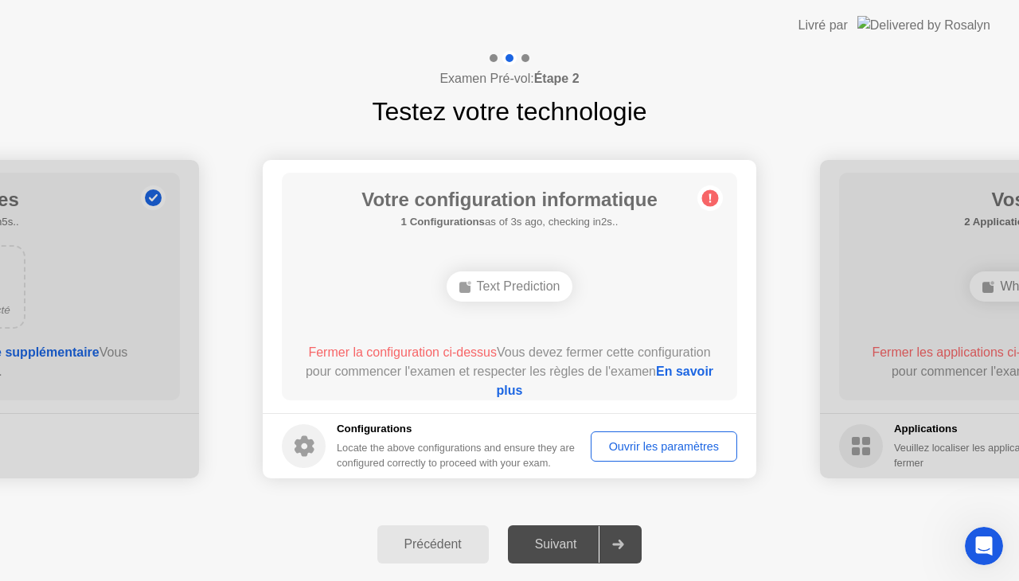
click at [700, 521] on div "Précédent Suivant" at bounding box center [509, 544] width 1019 height 73
drag, startPoint x: 508, startPoint y: 563, endPoint x: 556, endPoint y: 541, distance: 53.4
click at [556, 541] on div "Suivant" at bounding box center [556, 544] width 87 height 14
click at [692, 443] on div "Ouvrir les paramètres" at bounding box center [663, 446] width 135 height 13
click at [713, 197] on circle at bounding box center [710, 198] width 17 height 17
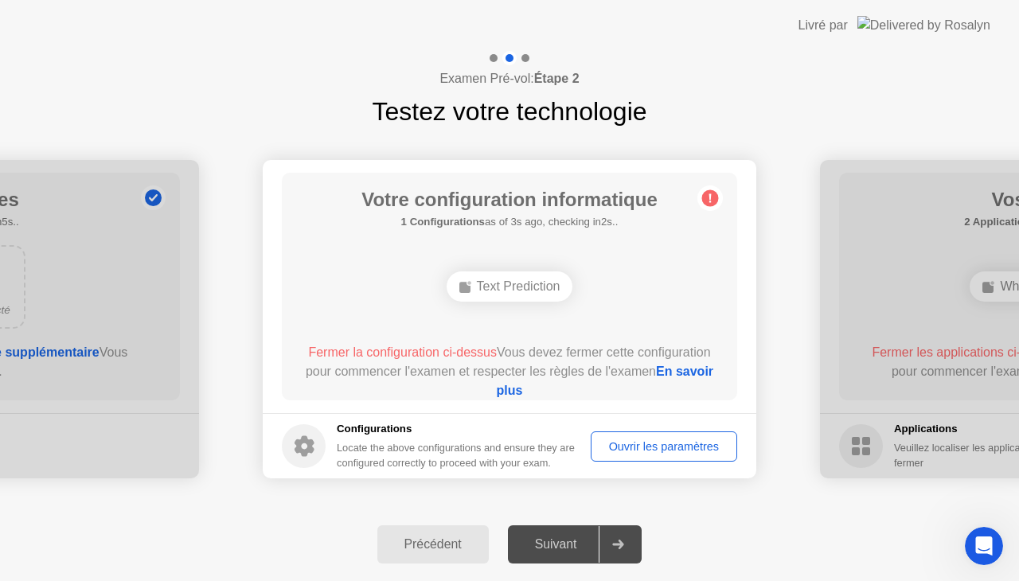
click at [713, 197] on circle at bounding box center [710, 198] width 17 height 17
click at [452, 540] on div "Précédent" at bounding box center [433, 544] width 102 height 14
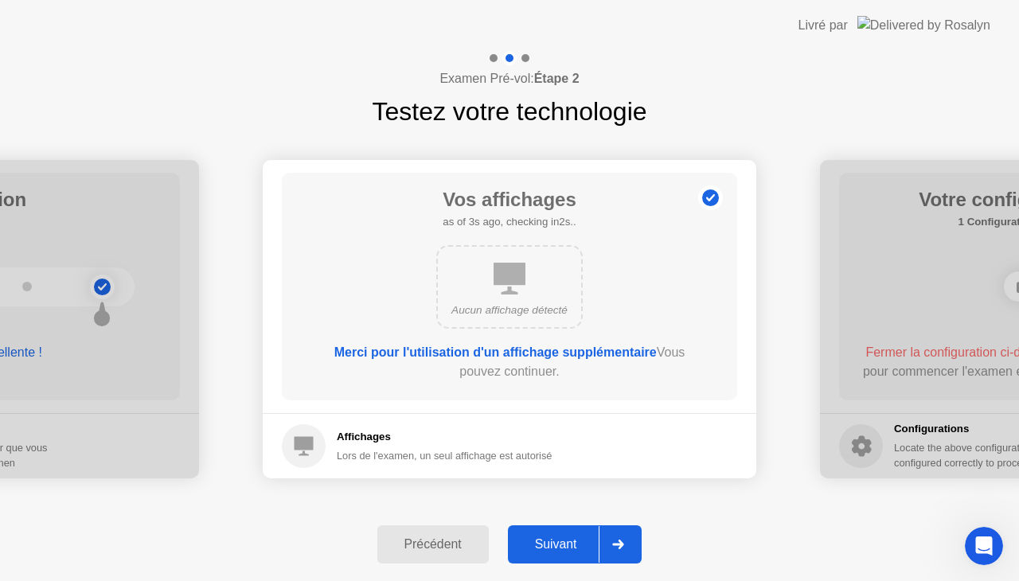
click at [411, 537] on div "Précédent" at bounding box center [433, 544] width 102 height 14
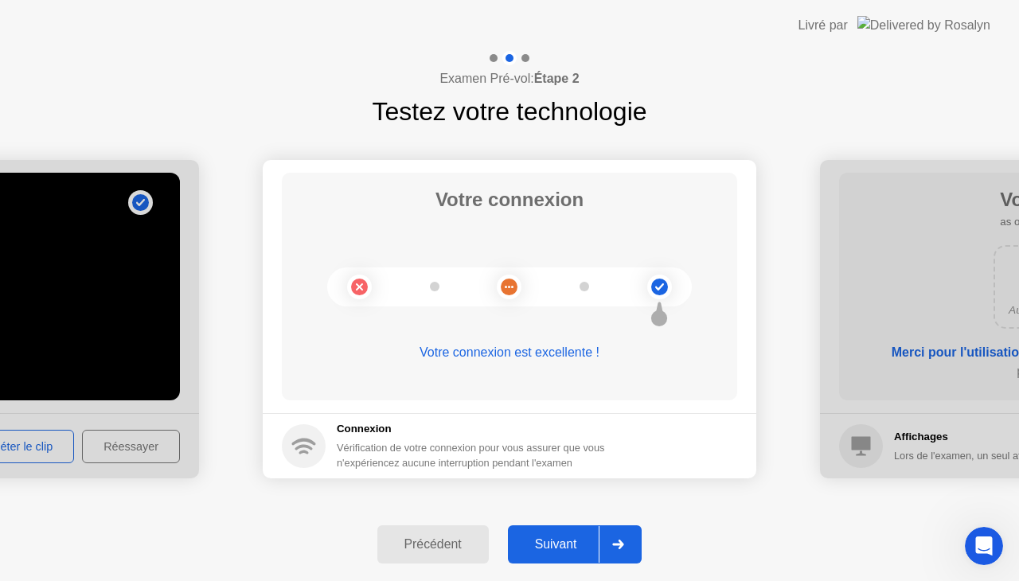
click at [556, 537] on div "Suivant" at bounding box center [556, 544] width 87 height 14
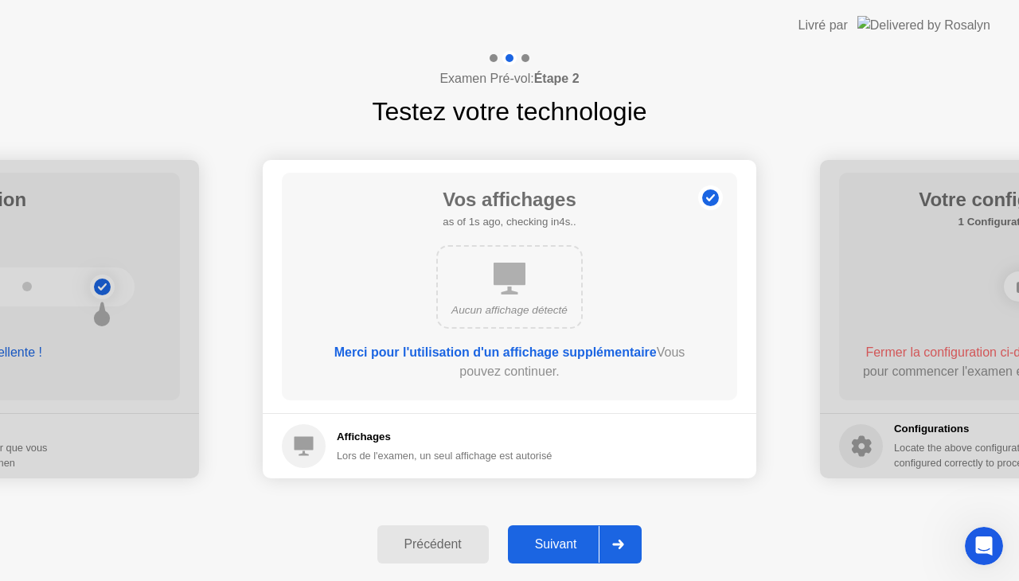
click at [556, 537] on div "Suivant" at bounding box center [556, 544] width 87 height 14
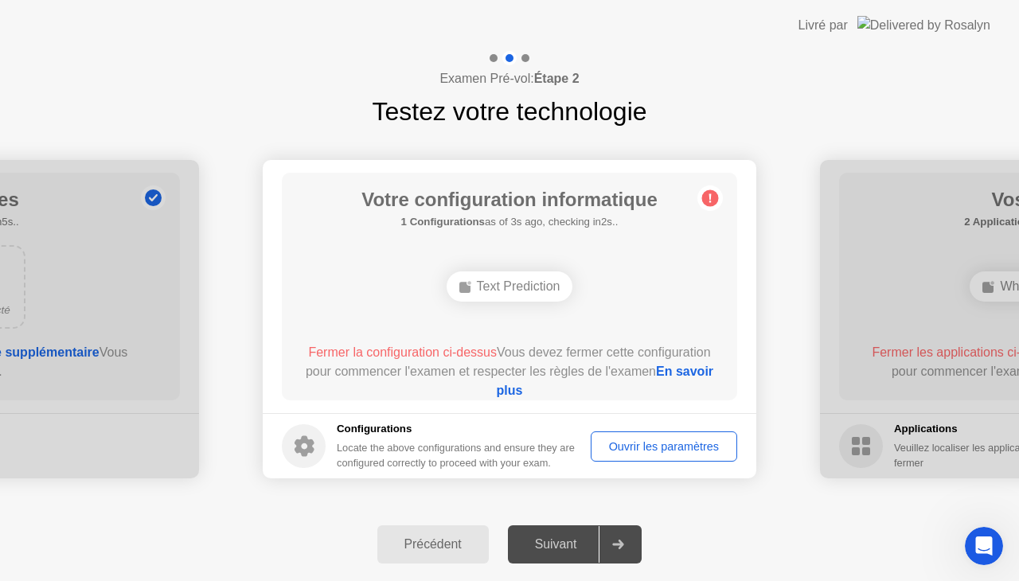
click at [645, 444] on div "Ouvrir les paramètres" at bounding box center [663, 446] width 135 height 13
click at [645, 445] on div "Ouvrir les paramètres" at bounding box center [663, 446] width 135 height 13
click at [505, 283] on div "Text Prediction" at bounding box center [509, 286] width 127 height 30
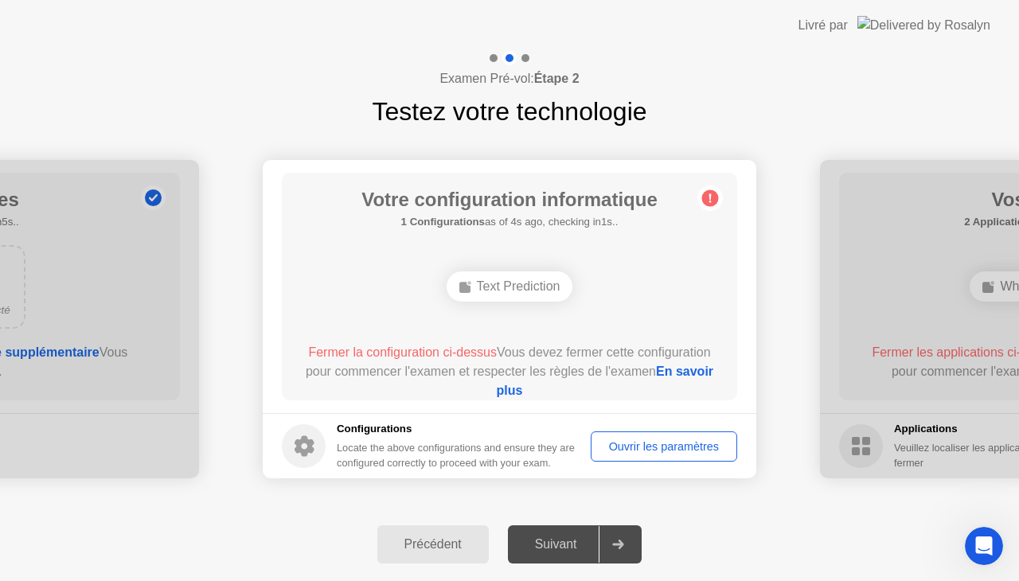
click at [449, 347] on span "Fermer la configuration ci-dessus" at bounding box center [402, 352] width 189 height 14
click at [708, 196] on circle at bounding box center [710, 198] width 17 height 17
click at [563, 541] on div "Suivant" at bounding box center [556, 544] width 87 height 14
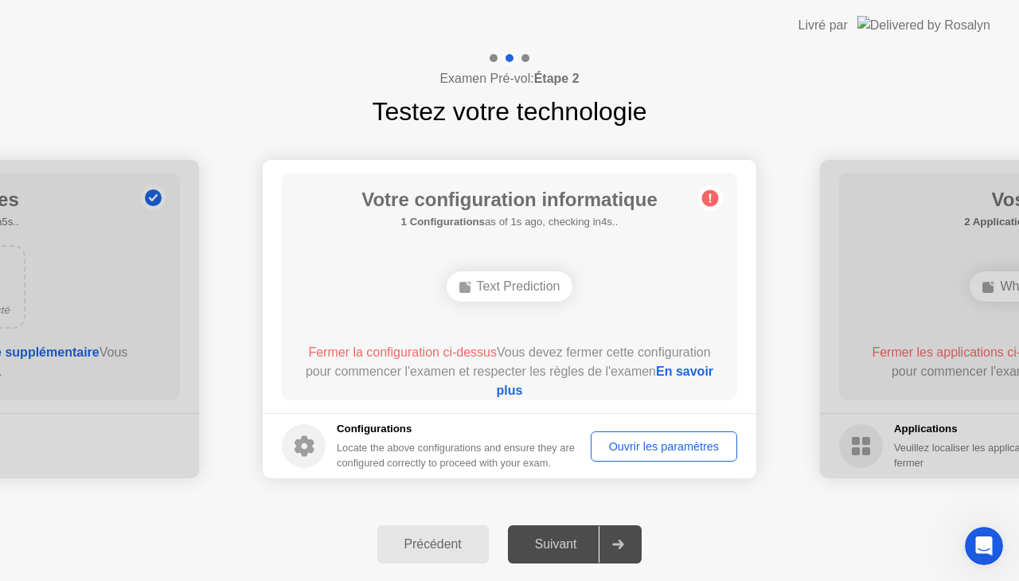
click at [535, 277] on div "Text Prediction" at bounding box center [509, 286] width 127 height 30
click at [626, 535] on div at bounding box center [618, 544] width 38 height 37
click at [424, 543] on div "Précédent" at bounding box center [433, 544] width 102 height 14
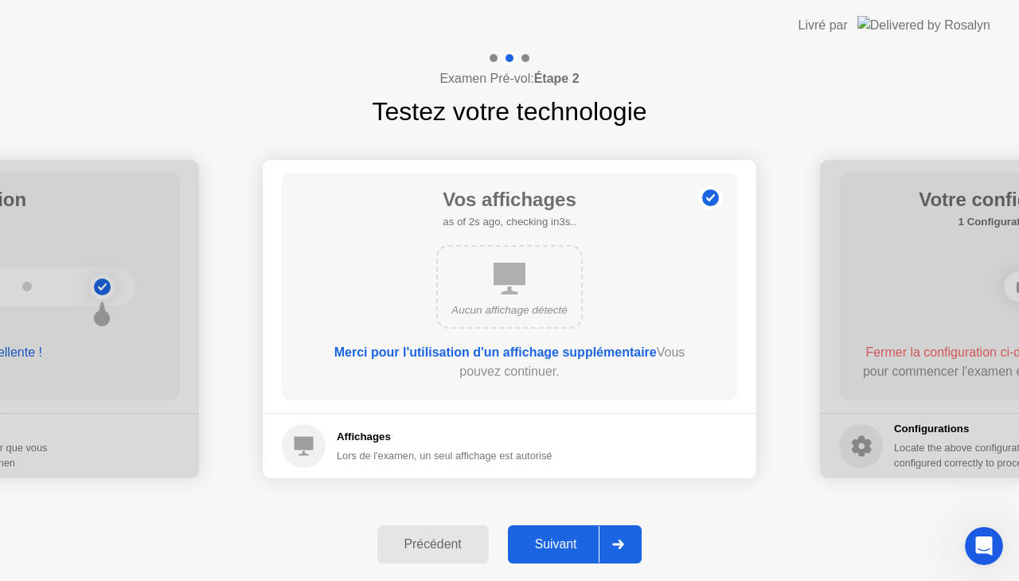
click at [554, 539] on div "Suivant" at bounding box center [556, 544] width 87 height 14
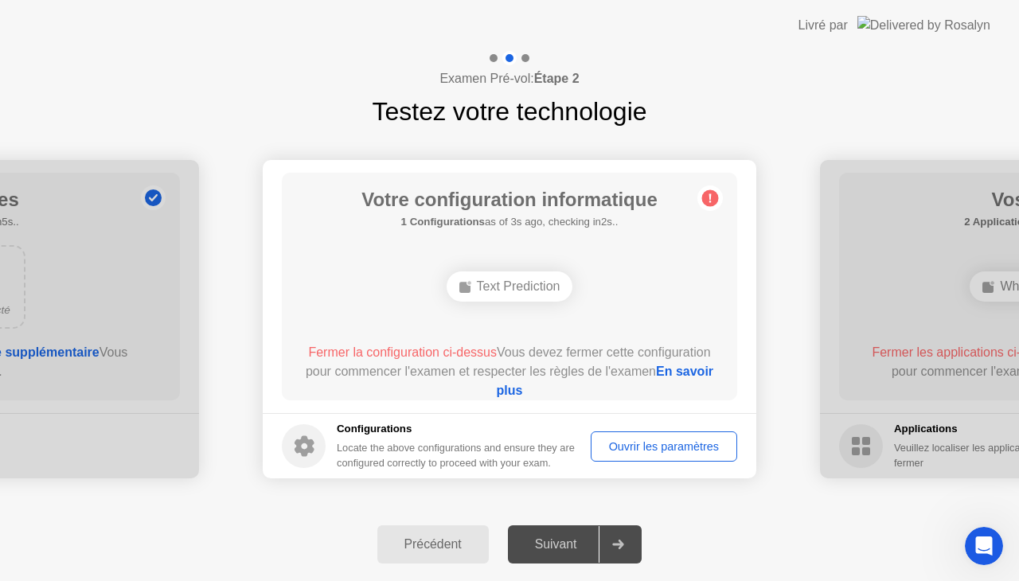
click at [712, 195] on circle at bounding box center [710, 198] width 17 height 17
click at [545, 393] on link "En savoir plus" at bounding box center [605, 381] width 217 height 33
